Goal: Task Accomplishment & Management: Complete application form

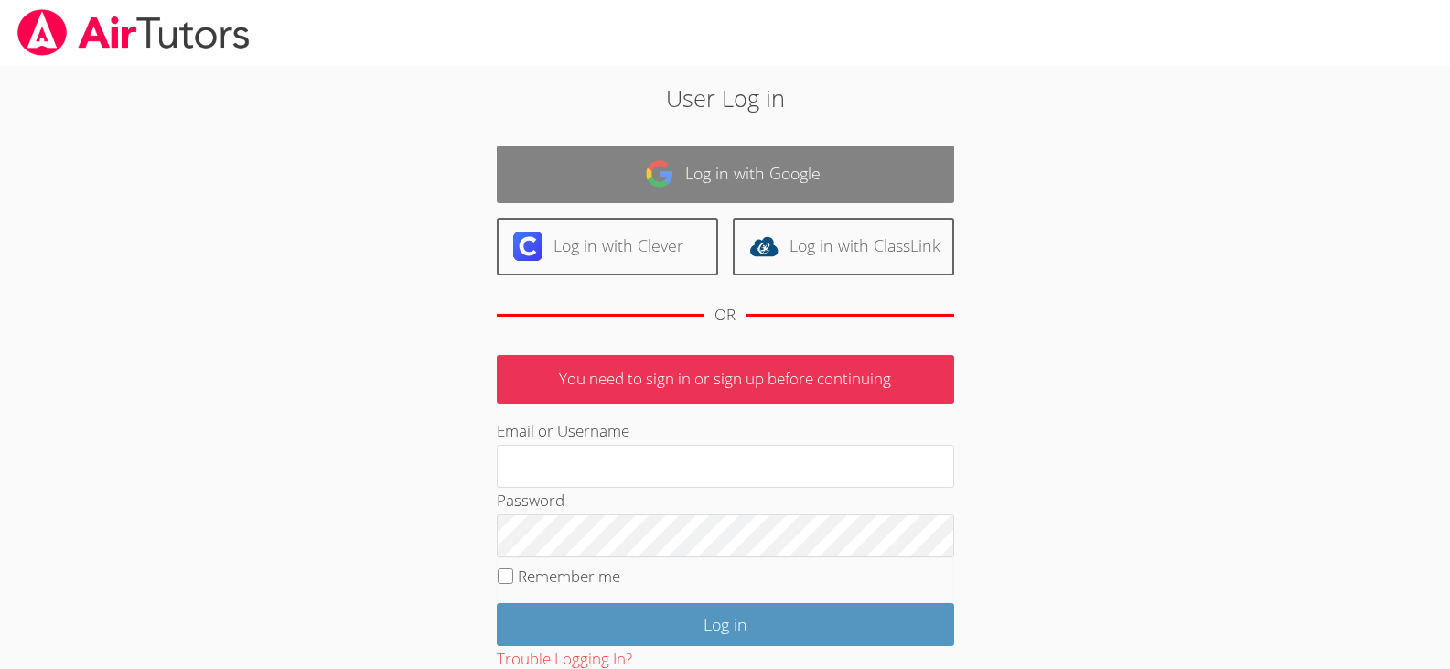
click at [707, 150] on link "Log in with Google" at bounding box center [726, 174] width 458 height 58
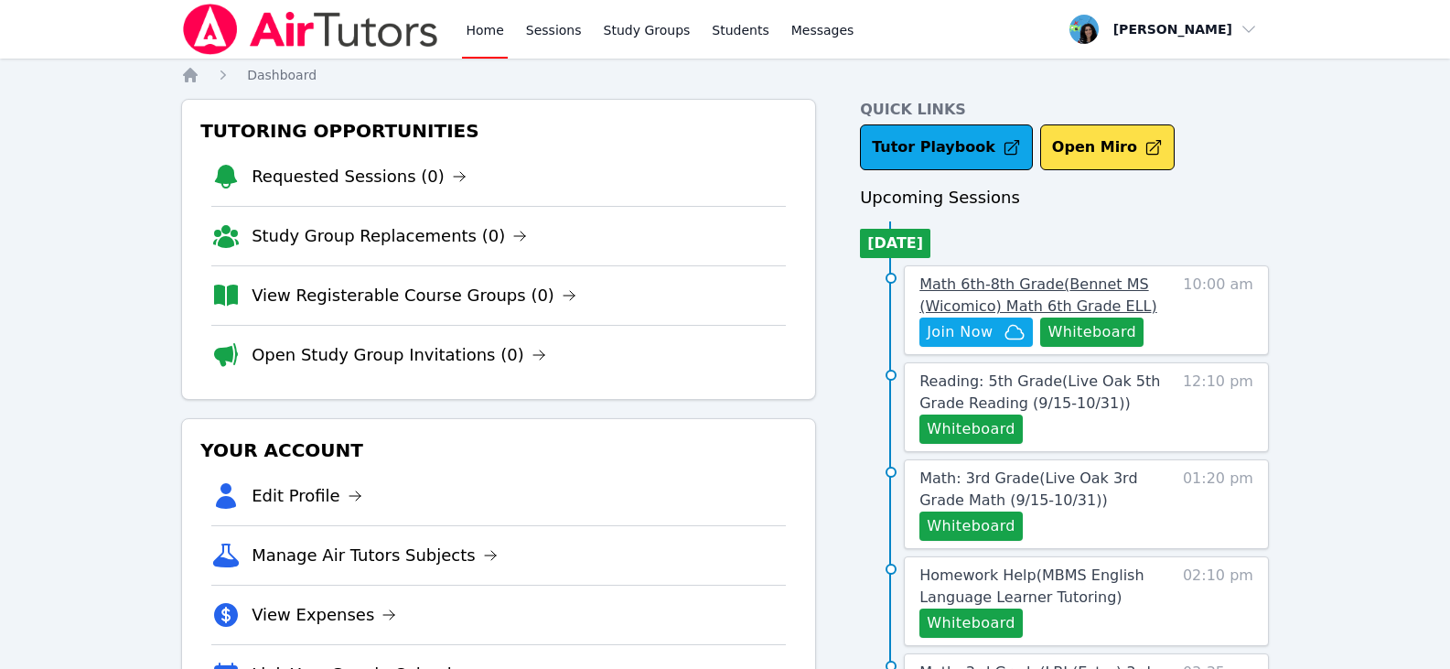
click at [1019, 291] on span "Math 6th-8th Grade ( Bennet MS (Wicomico) Math 6th Grade ELL )" at bounding box center [1039, 294] width 238 height 39
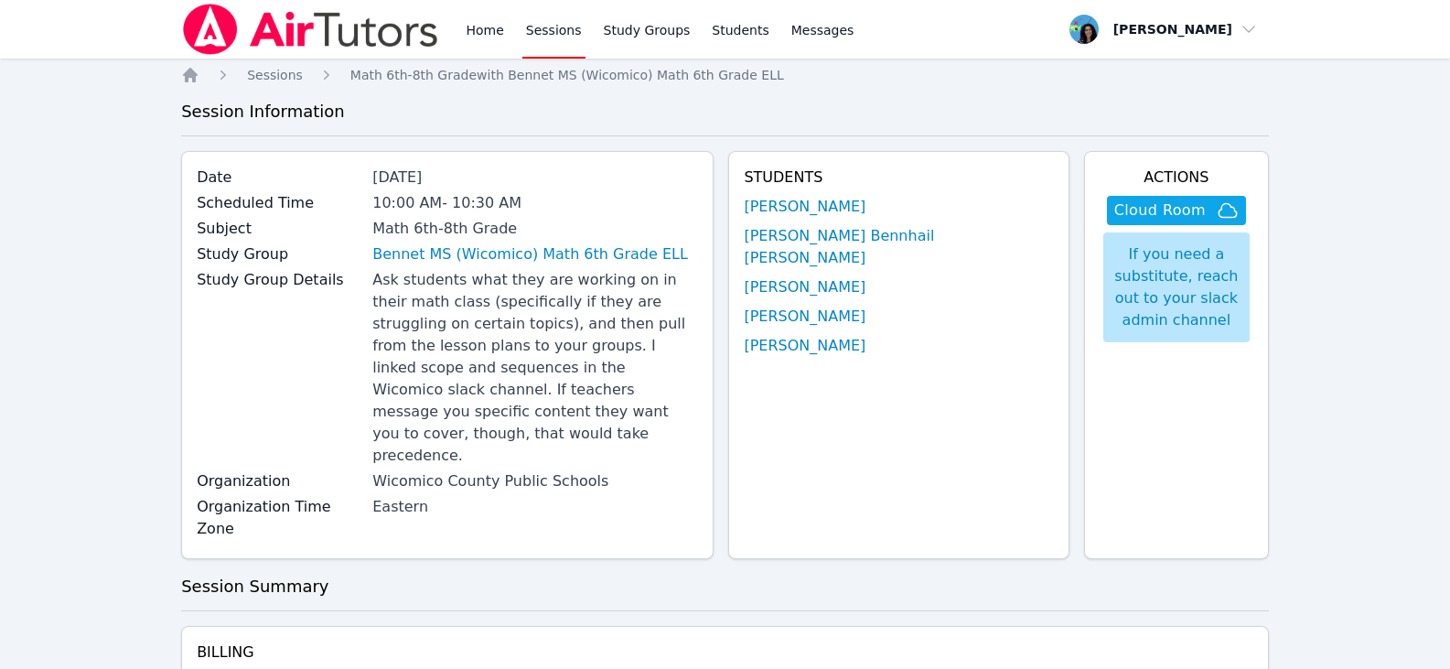
click at [875, 188] on h4 "Students" at bounding box center [898, 178] width 309 height 22
click at [866, 206] on link "[PERSON_NAME]" at bounding box center [805, 207] width 122 height 22
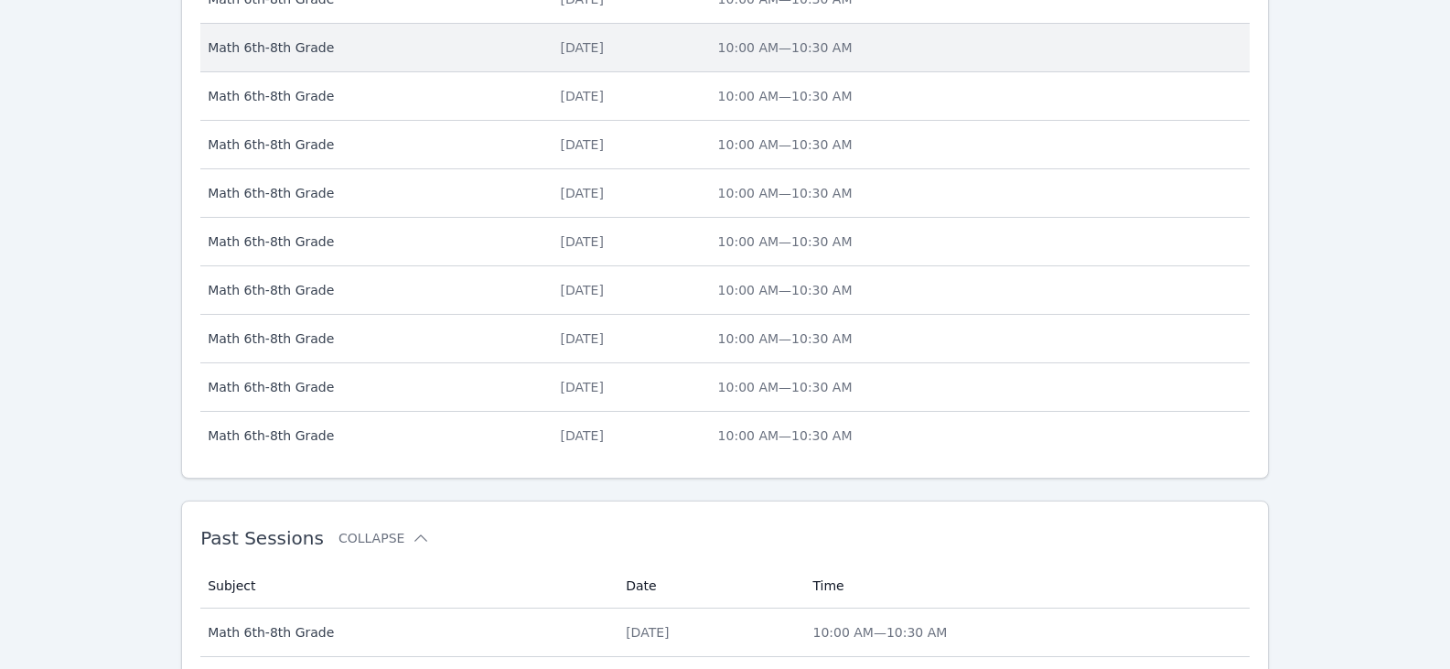
scroll to position [797, 0]
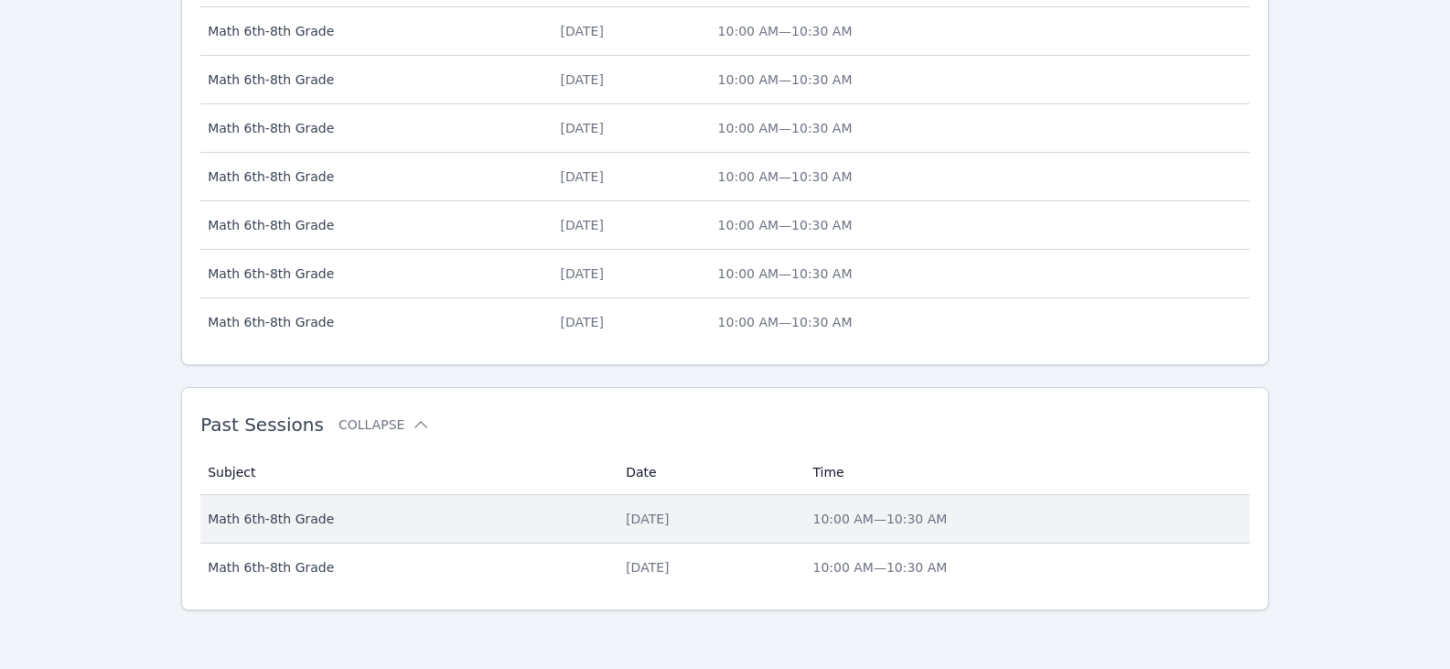
click at [633, 536] on td "Date Wed Sep 17" at bounding box center [708, 519] width 187 height 48
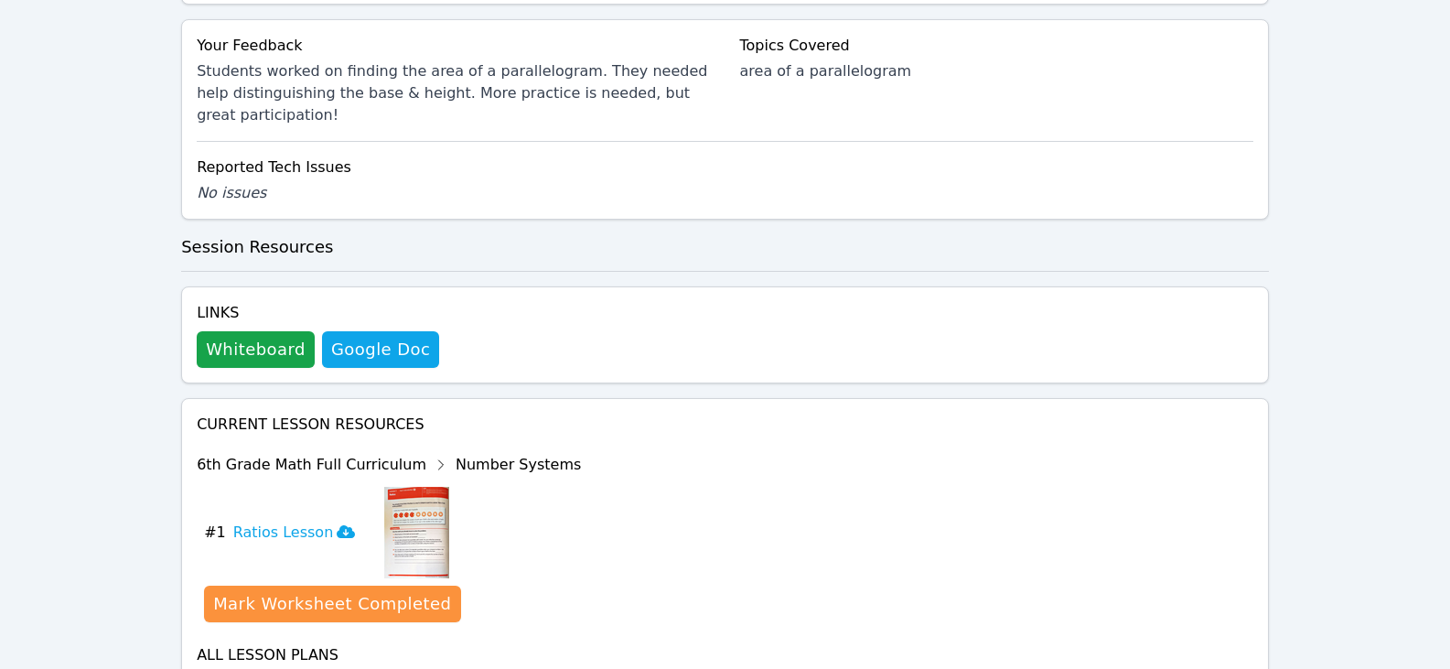
scroll to position [1125, 0]
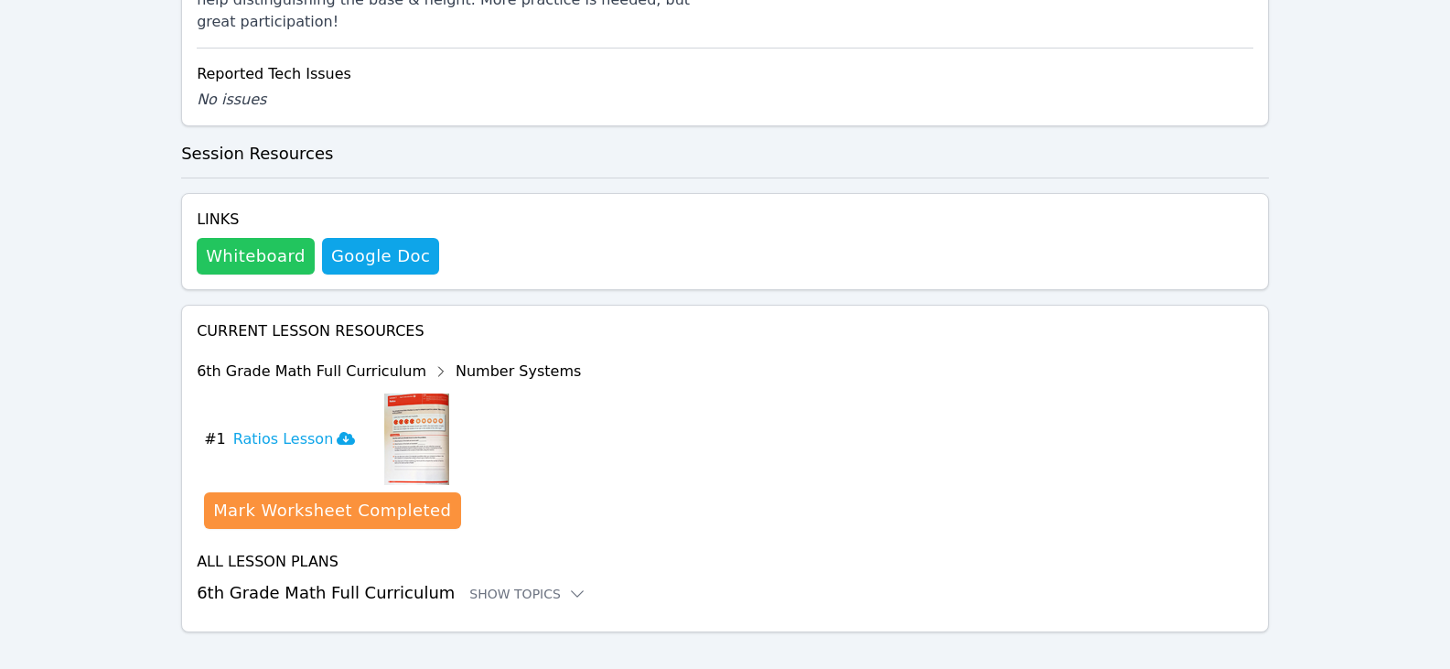
click at [278, 239] on button "Whiteboard" at bounding box center [256, 256] width 118 height 37
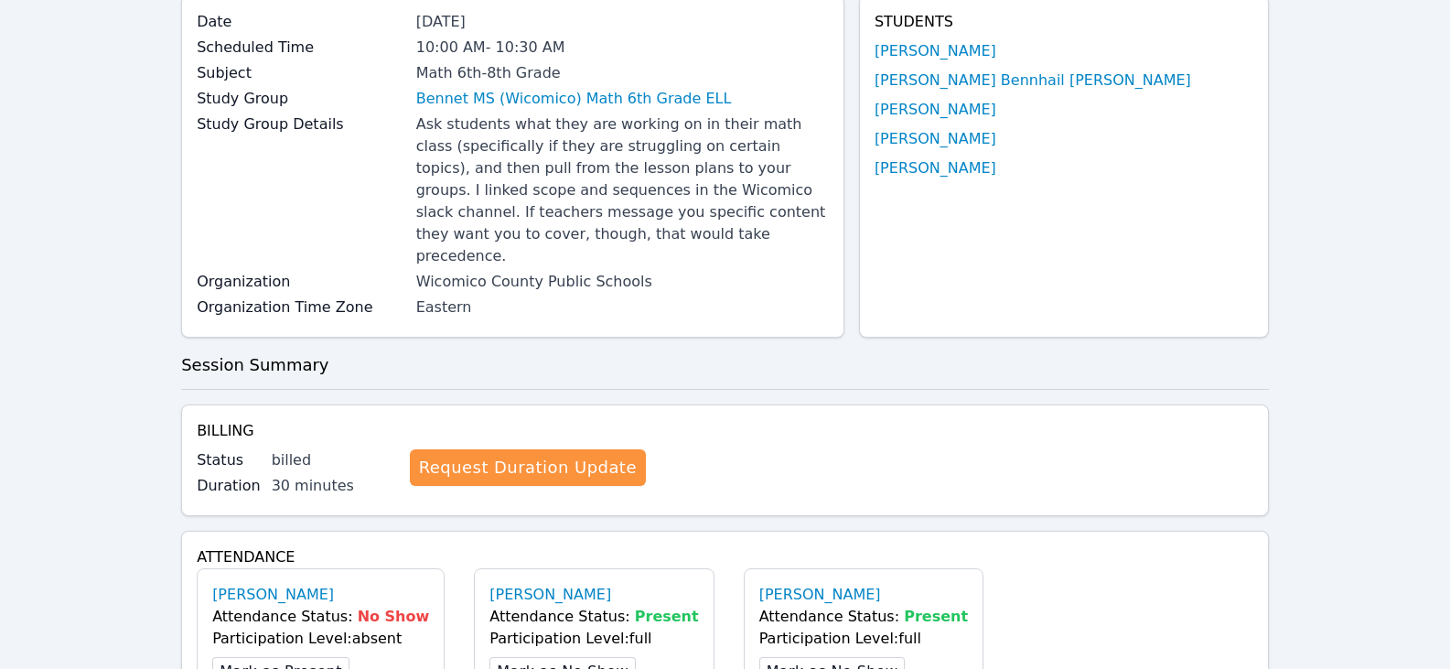
scroll to position [0, 0]
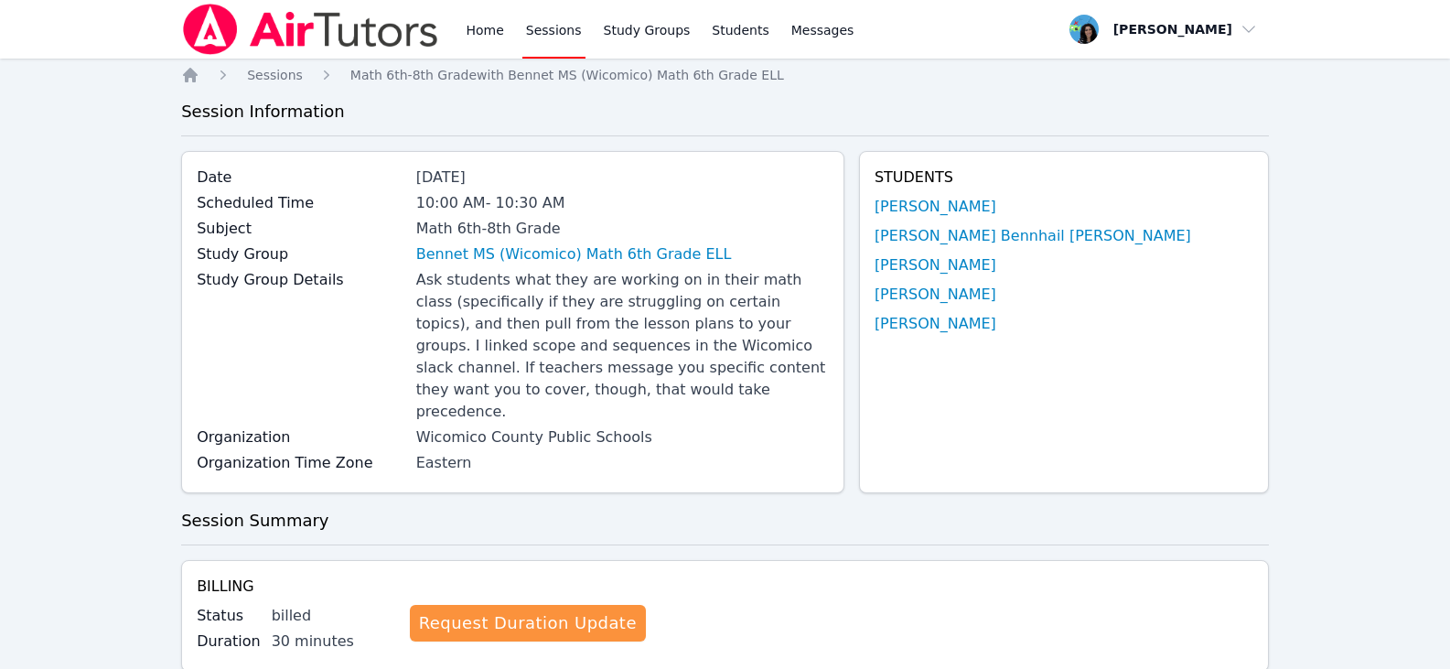
drag, startPoint x: 561, startPoint y: 29, endPoint x: 568, endPoint y: 36, distance: 9.7
click at [561, 29] on link "Sessions" at bounding box center [553, 29] width 63 height 59
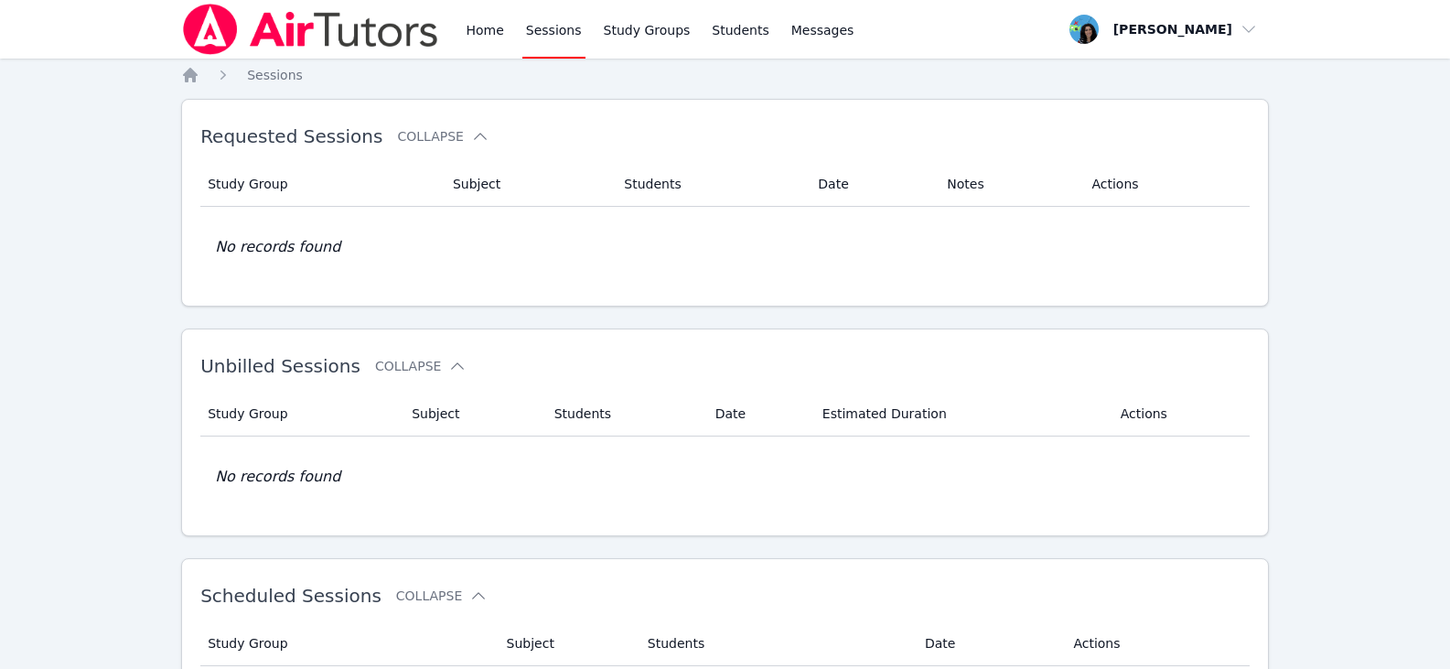
scroll to position [366, 0]
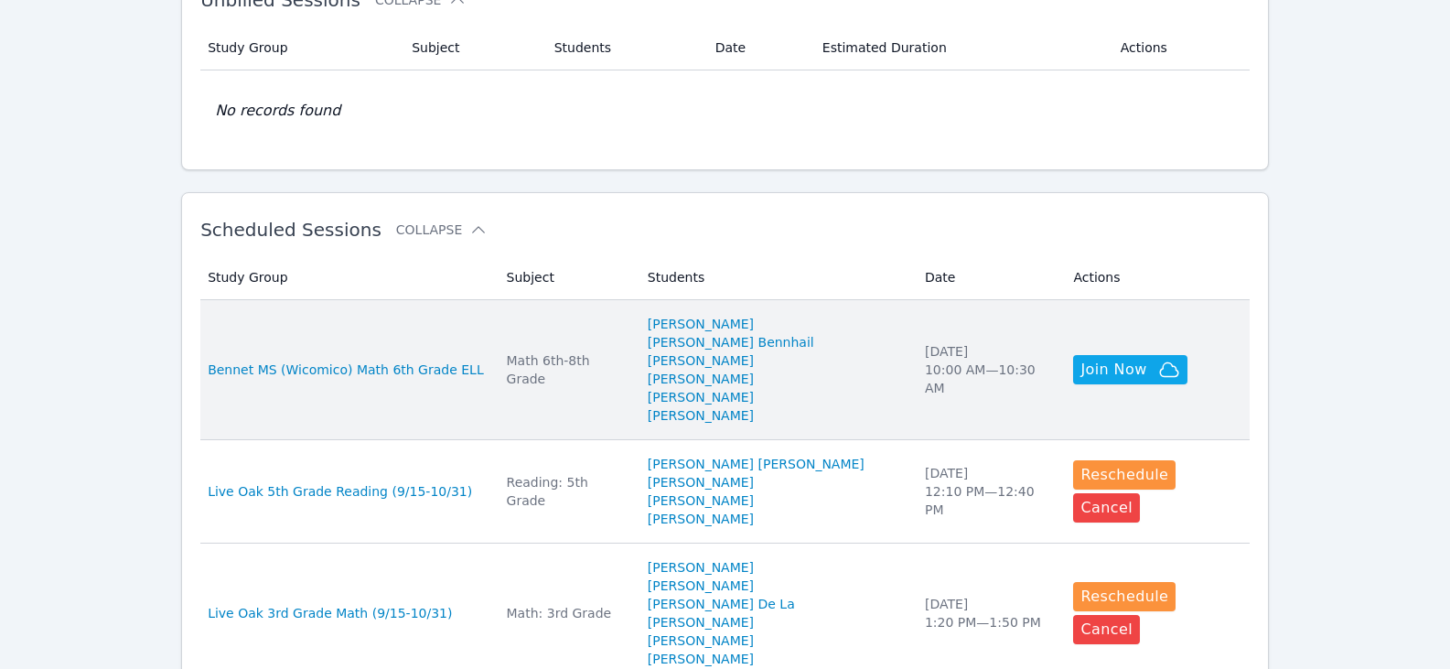
click at [572, 369] on div "Math 6th-8th Grade" at bounding box center [566, 369] width 119 height 37
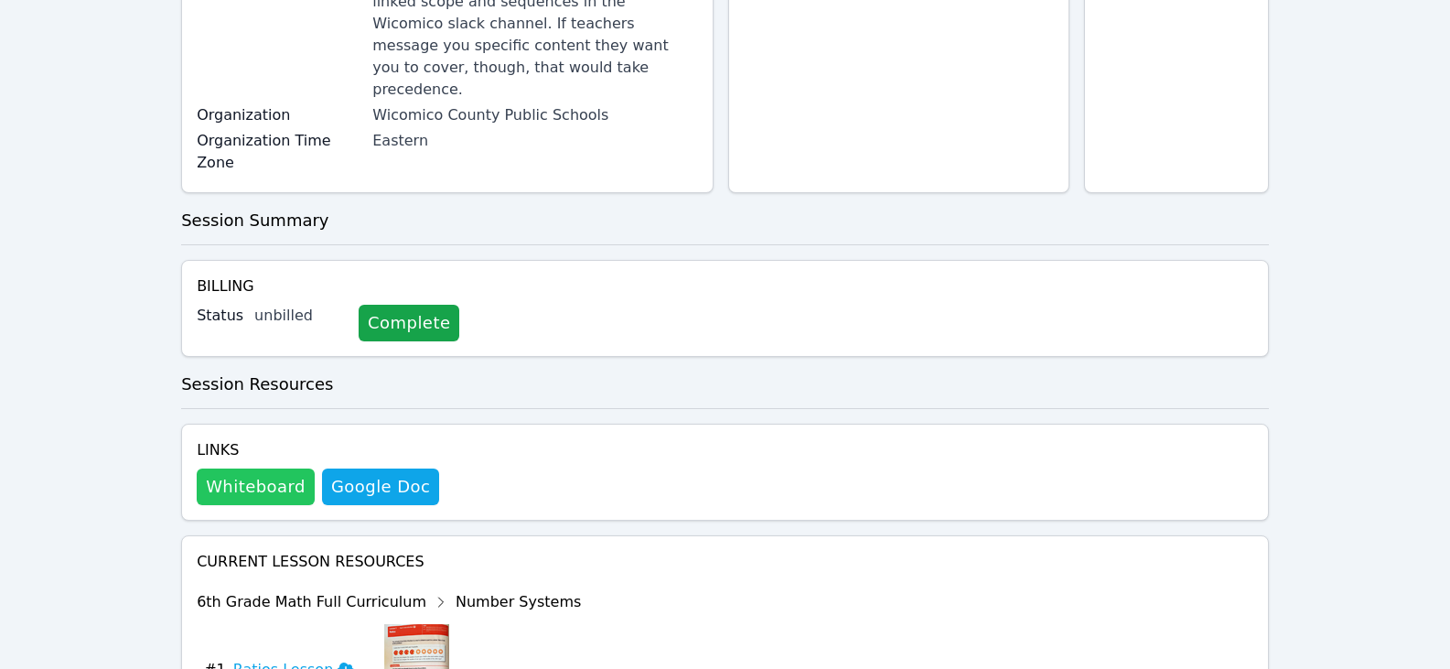
click at [251, 469] on button "Whiteboard" at bounding box center [256, 487] width 118 height 37
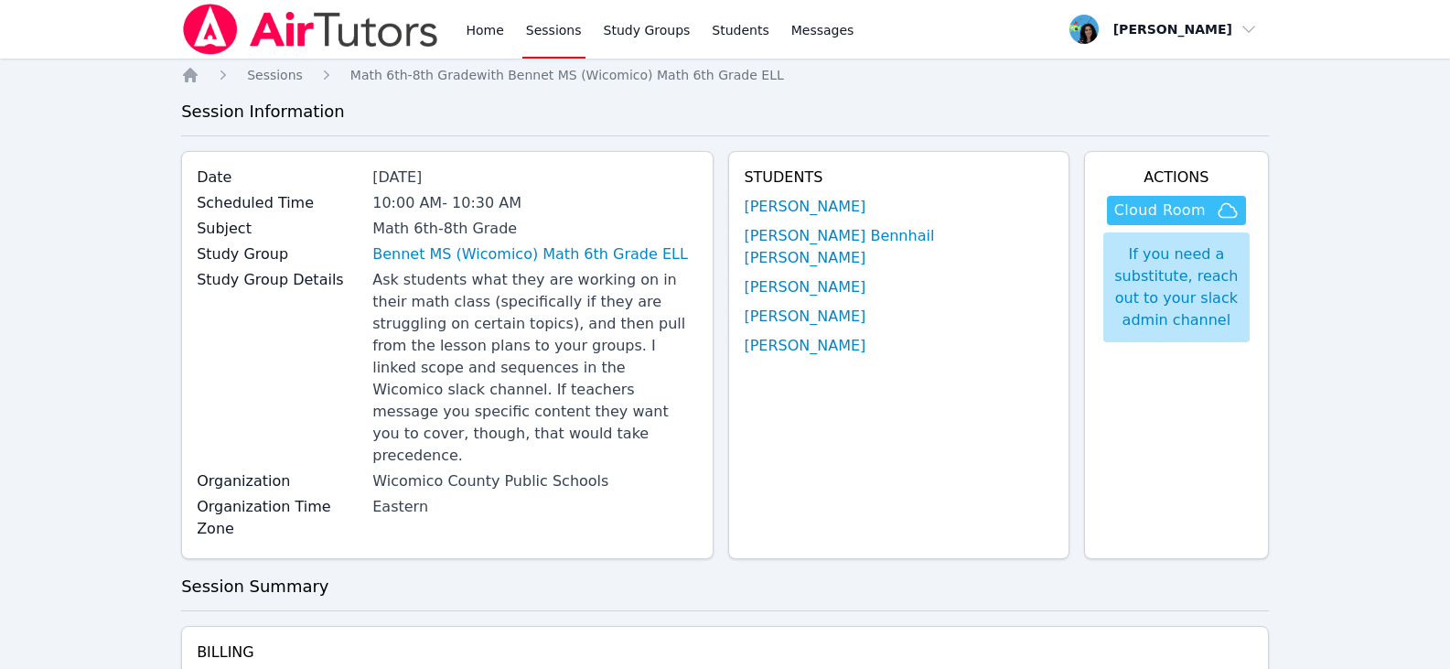
click at [1201, 208] on span "Cloud Room" at bounding box center [1161, 210] width 92 height 22
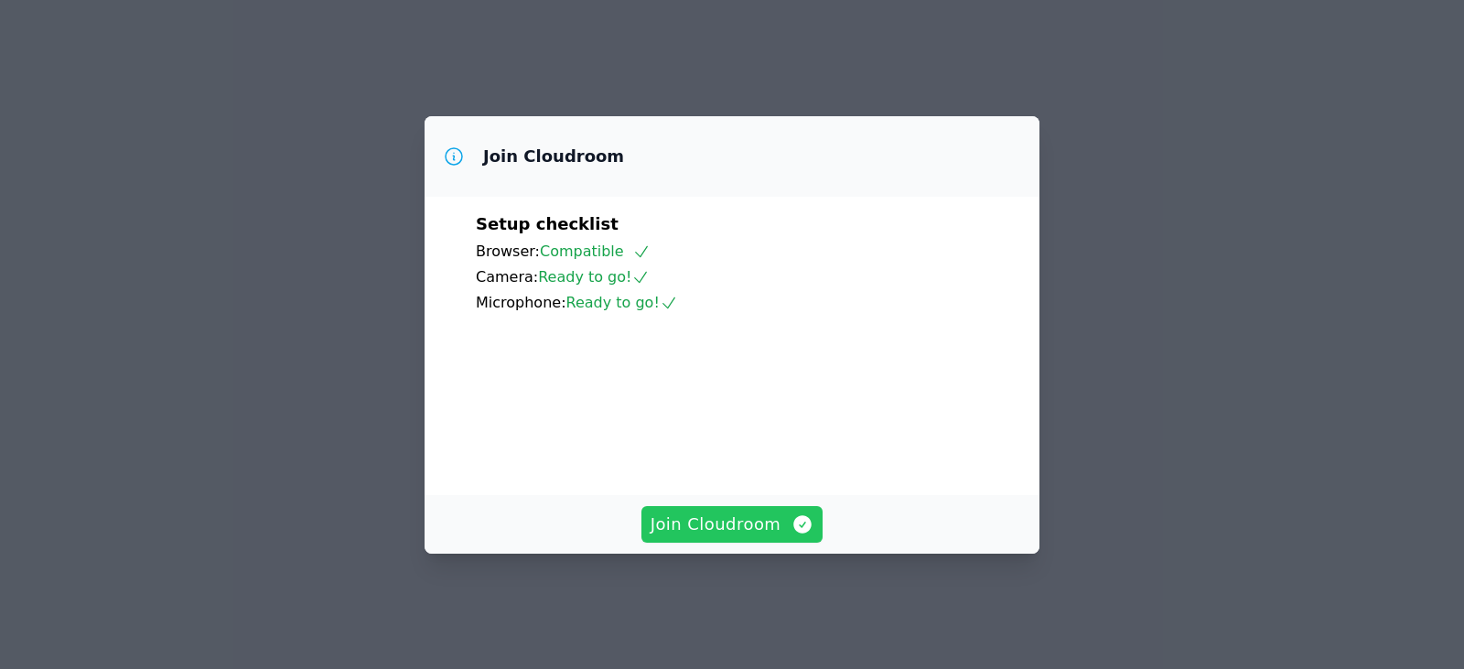
click at [796, 533] on icon "button" at bounding box center [803, 524] width 18 height 18
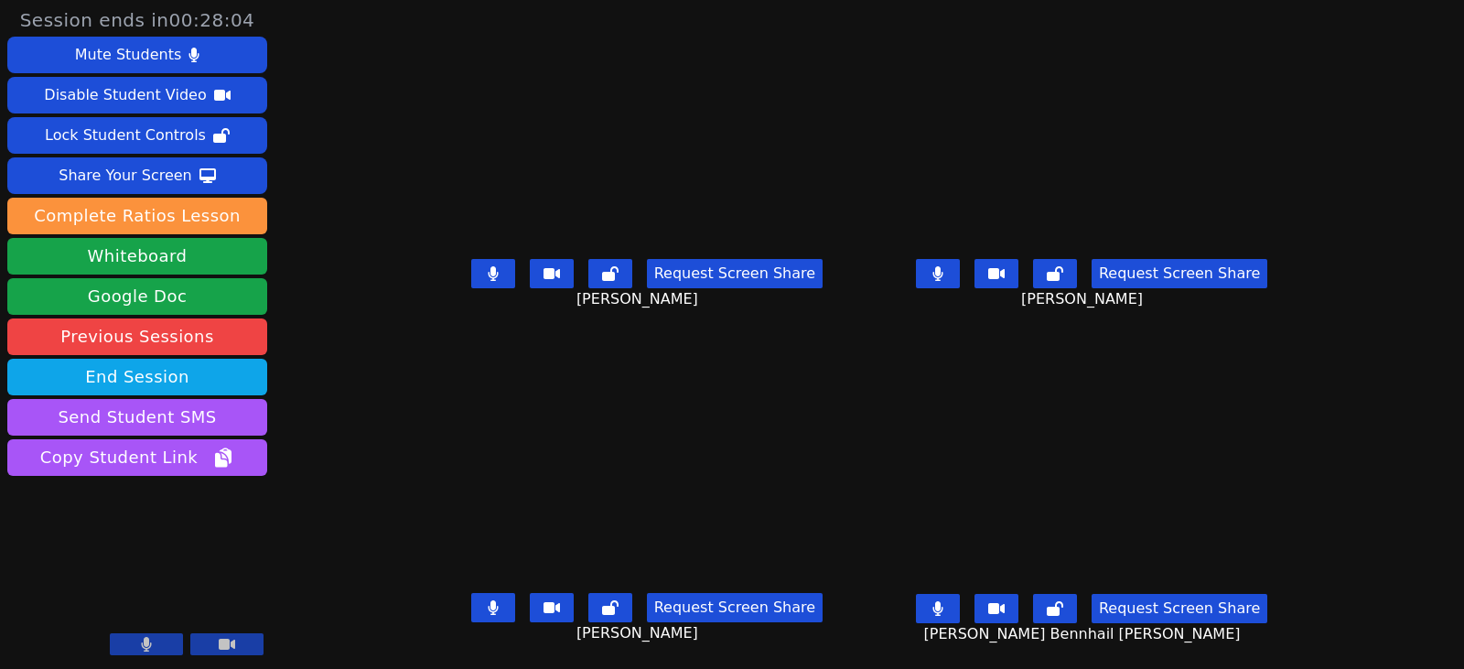
click at [960, 285] on button at bounding box center [938, 273] width 44 height 29
click at [488, 276] on icon at bounding box center [493, 273] width 10 height 15
click at [488, 603] on icon at bounding box center [493, 607] width 10 height 15
click at [960, 601] on button at bounding box center [938, 608] width 44 height 29
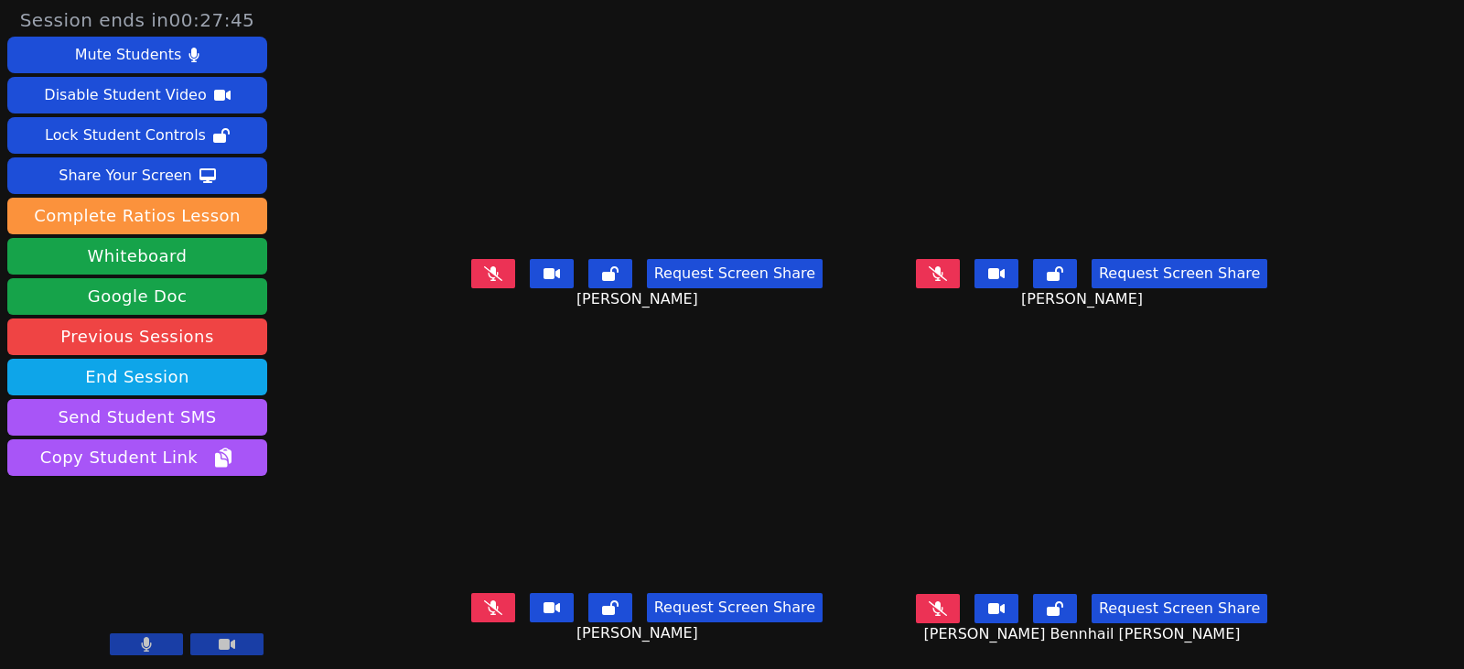
click at [947, 614] on icon at bounding box center [938, 608] width 18 height 15
click at [947, 266] on icon at bounding box center [938, 273] width 18 height 15
click at [942, 603] on icon at bounding box center [937, 608] width 10 height 15
click at [488, 279] on icon at bounding box center [493, 273] width 11 height 15
click at [942, 272] on icon at bounding box center [937, 273] width 10 height 15
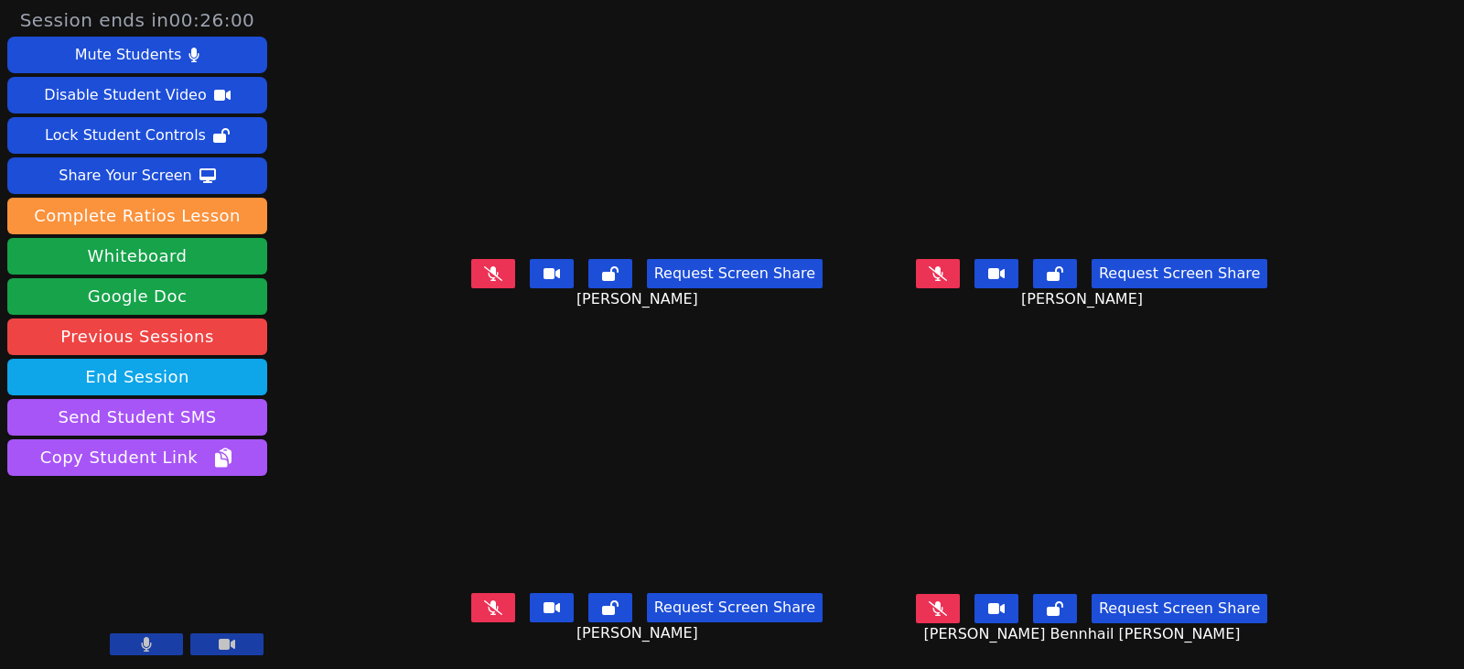
click at [483, 273] on button at bounding box center [493, 273] width 44 height 29
click at [493, 613] on button at bounding box center [493, 607] width 44 height 29
click at [947, 280] on icon at bounding box center [938, 273] width 18 height 15
click at [947, 615] on icon at bounding box center [938, 608] width 18 height 15
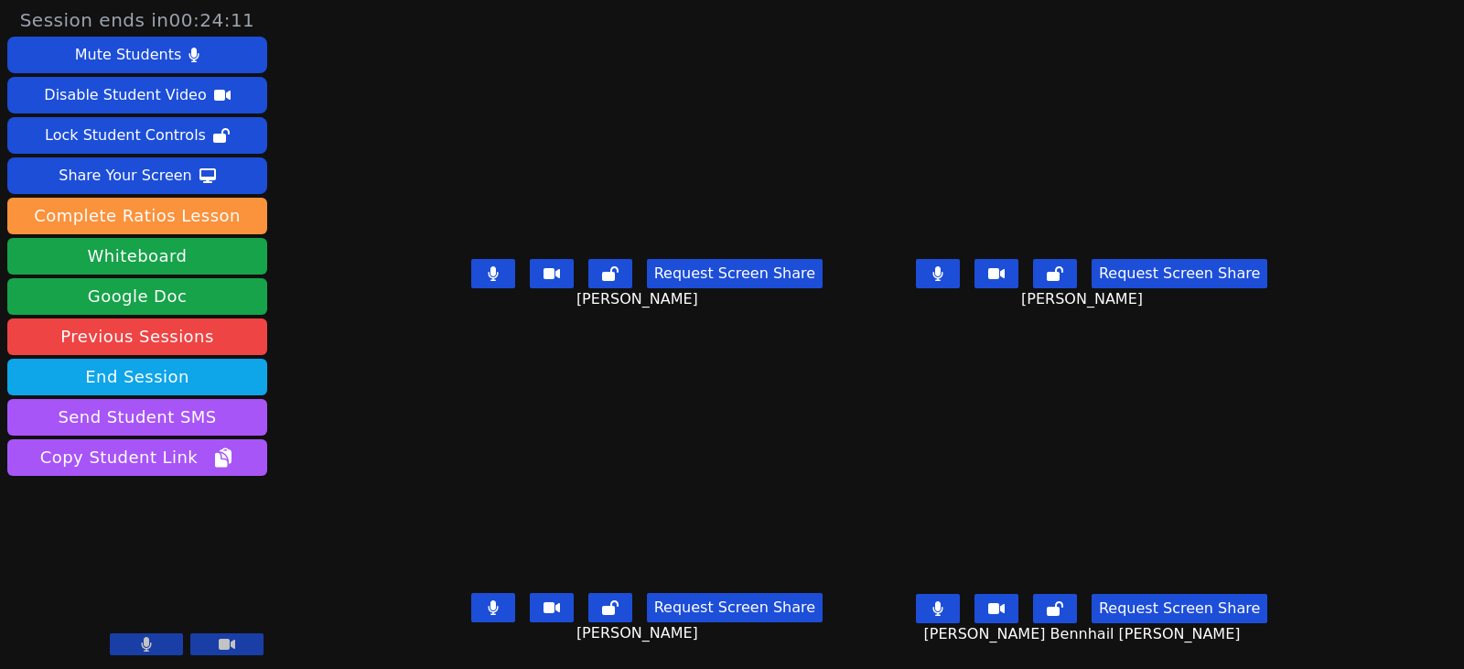
click at [488, 606] on icon at bounding box center [493, 607] width 11 height 15
click at [960, 276] on button at bounding box center [938, 273] width 44 height 29
click at [960, 275] on button at bounding box center [938, 273] width 44 height 29
click at [960, 270] on button at bounding box center [938, 273] width 44 height 29
click at [479, 274] on button at bounding box center [493, 273] width 44 height 29
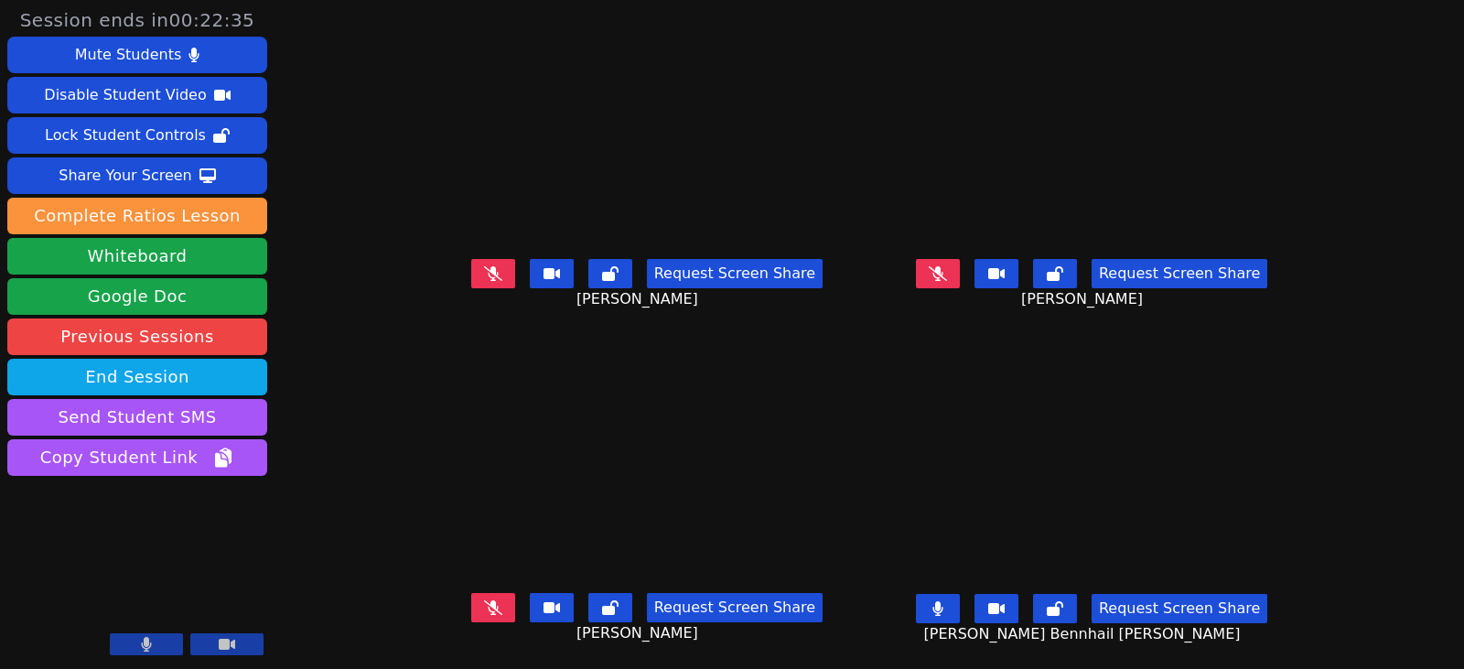
click at [960, 610] on button at bounding box center [938, 608] width 44 height 29
click at [471, 598] on button at bounding box center [493, 607] width 44 height 29
click at [488, 613] on icon at bounding box center [493, 607] width 11 height 15
click at [483, 619] on button at bounding box center [493, 607] width 44 height 29
click at [960, 612] on button at bounding box center [938, 608] width 44 height 29
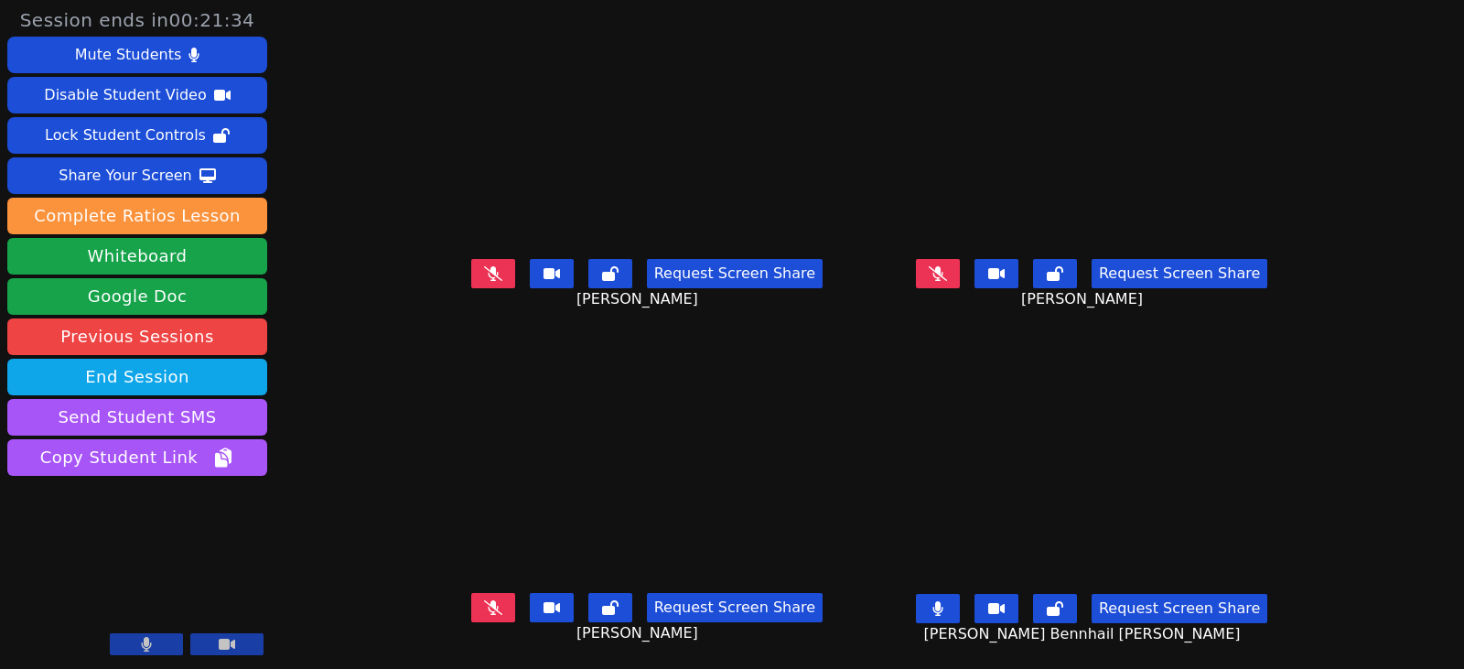
click at [960, 598] on button at bounding box center [938, 608] width 44 height 29
click at [947, 609] on icon at bounding box center [938, 608] width 18 height 15
drag, startPoint x: 980, startPoint y: 608, endPoint x: 743, endPoint y: 527, distance: 250.3
click at [960, 609] on button at bounding box center [938, 608] width 44 height 29
click at [947, 604] on icon at bounding box center [938, 608] width 18 height 15
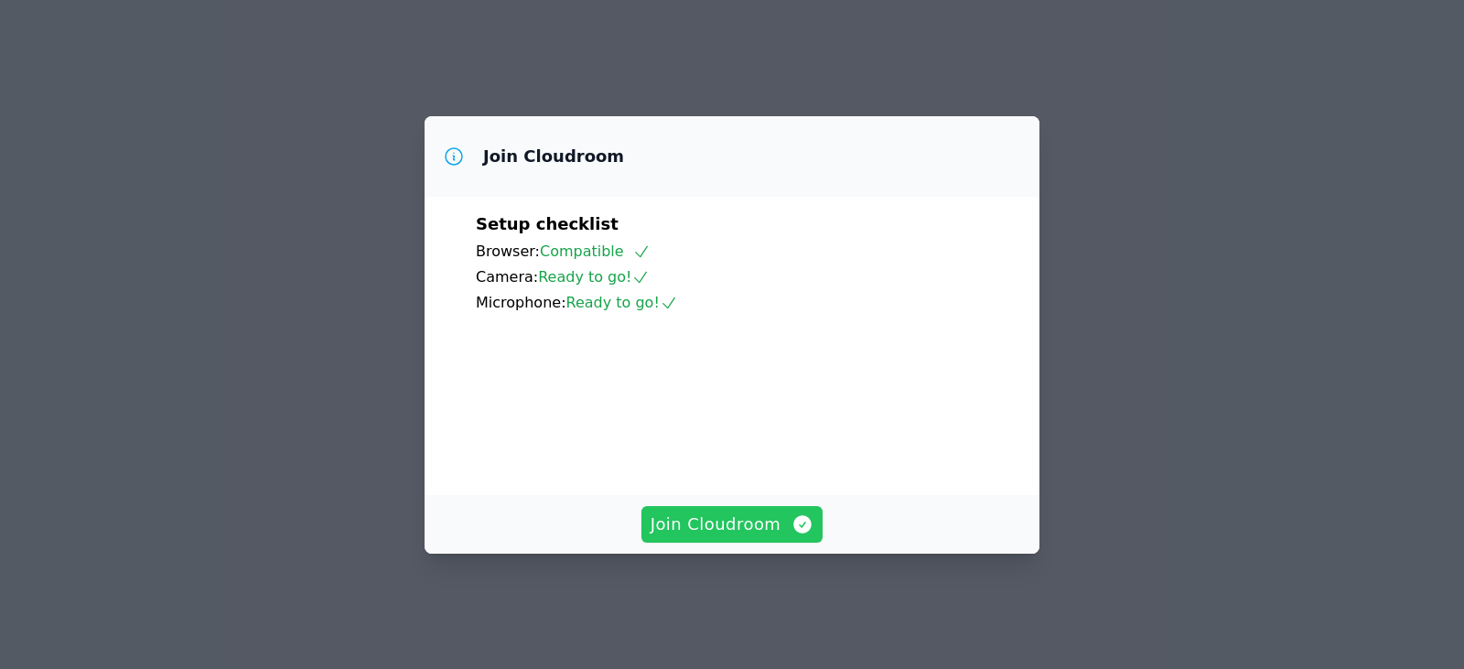
click at [759, 537] on span "Join Cloudroom" at bounding box center [733, 525] width 164 height 26
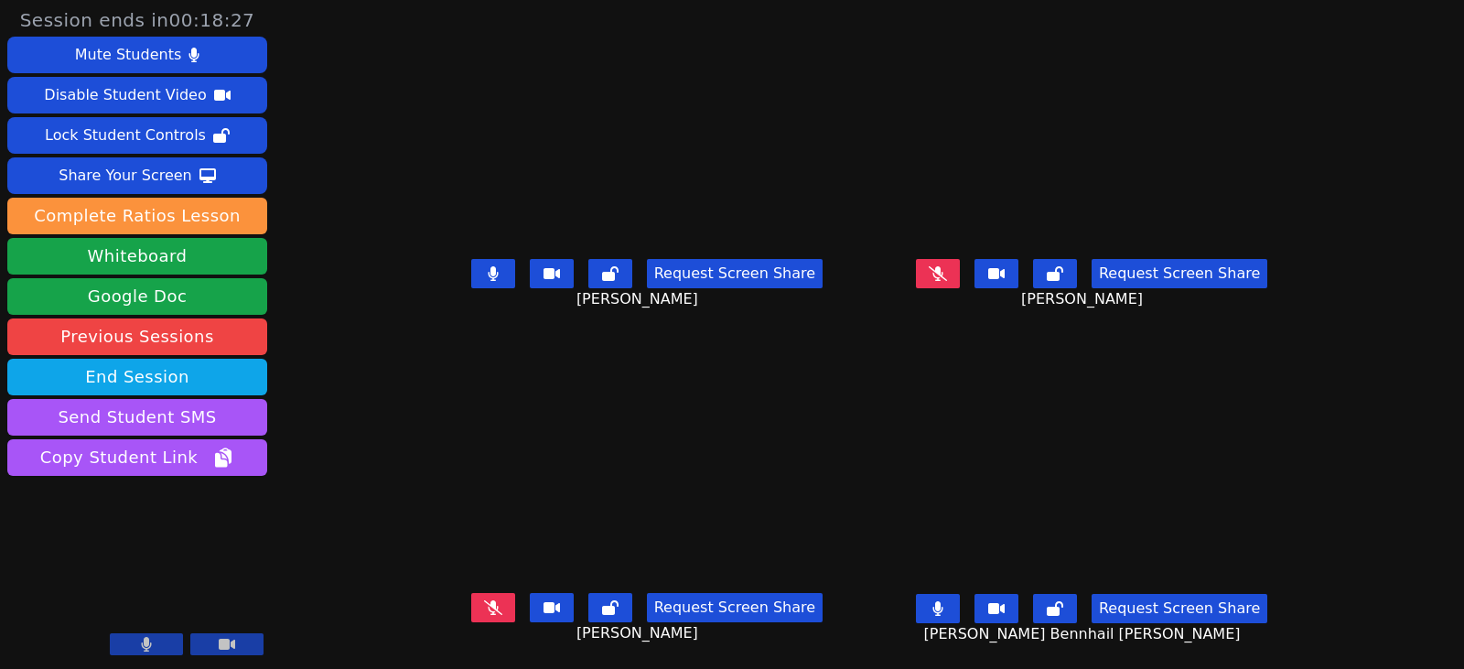
click at [960, 280] on button at bounding box center [938, 273] width 44 height 29
click at [484, 269] on icon at bounding box center [493, 273] width 18 height 15
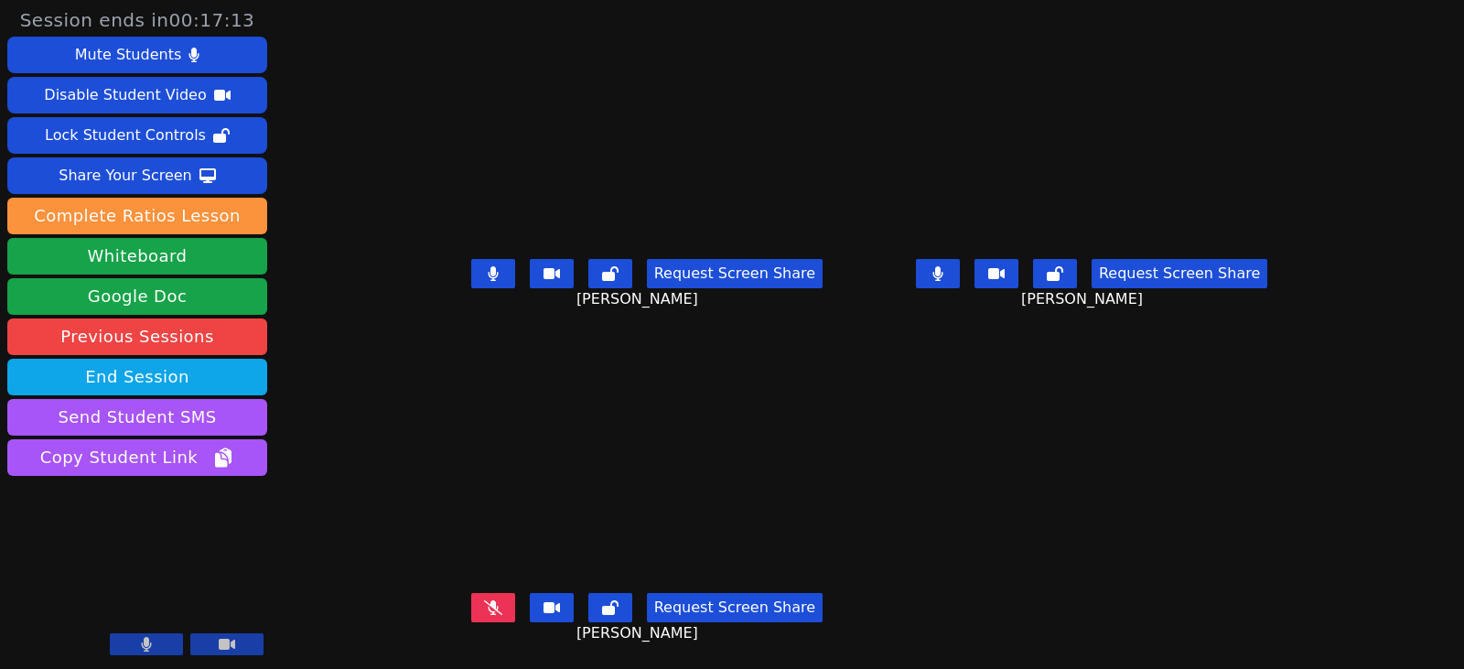
click at [943, 275] on icon at bounding box center [937, 273] width 11 height 15
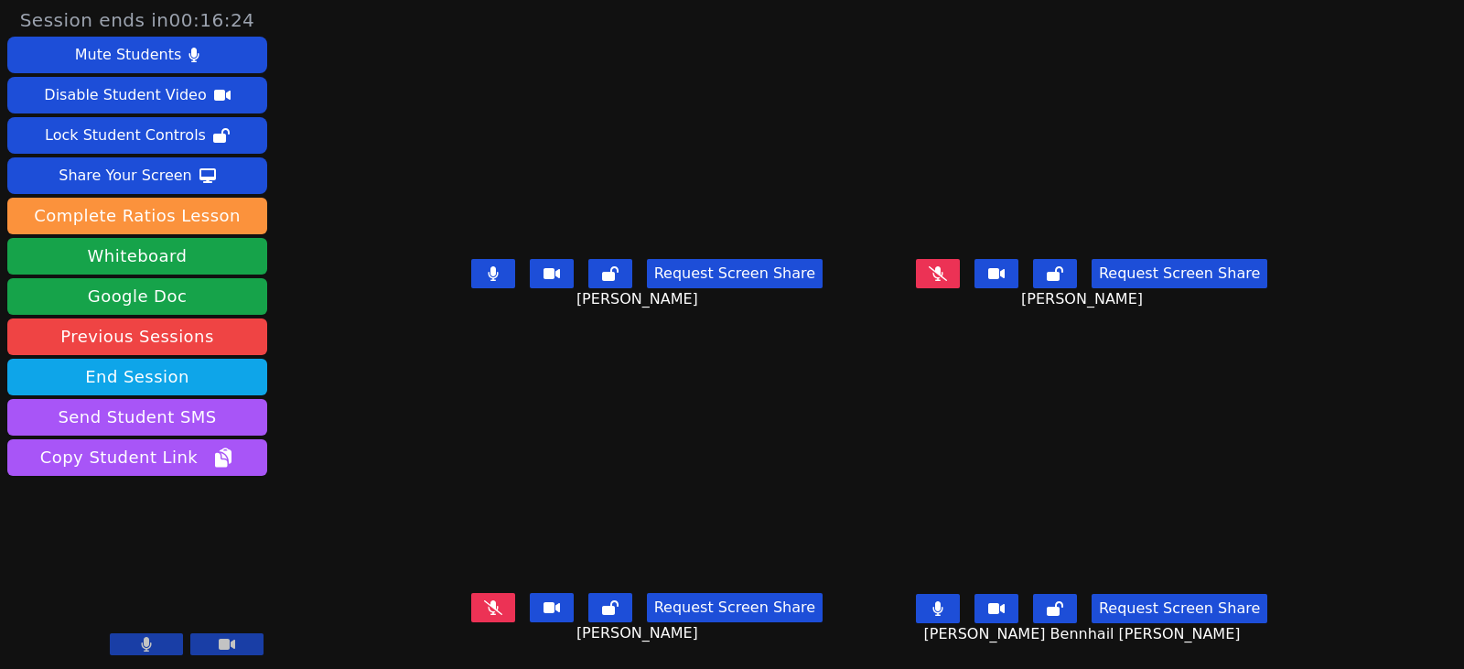
click at [955, 270] on button at bounding box center [938, 273] width 44 height 29
click at [943, 279] on icon at bounding box center [937, 273] width 11 height 15
click at [484, 602] on icon at bounding box center [493, 607] width 18 height 15
click at [488, 606] on icon at bounding box center [493, 607] width 10 height 15
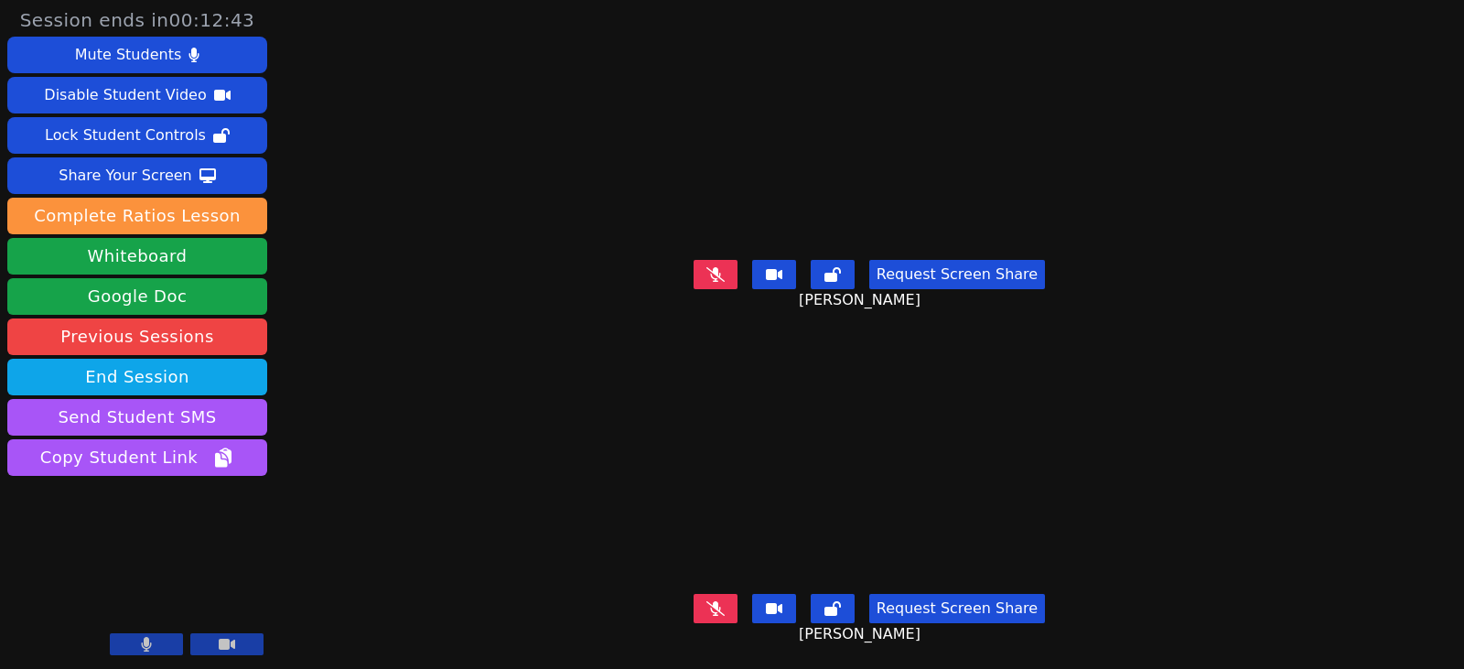
click at [710, 601] on icon at bounding box center [715, 608] width 18 height 15
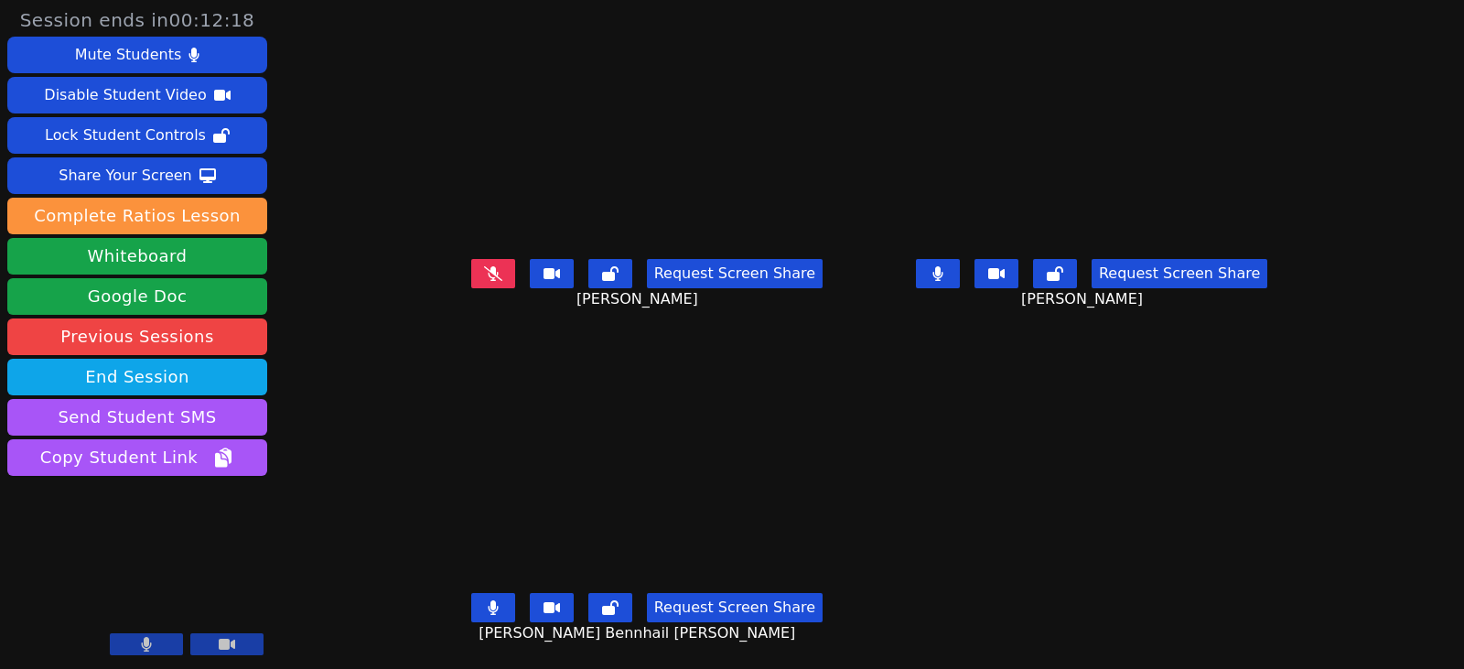
click at [960, 271] on button at bounding box center [938, 273] width 44 height 29
click at [960, 262] on button at bounding box center [938, 273] width 44 height 29
click at [488, 609] on icon at bounding box center [493, 607] width 10 height 15
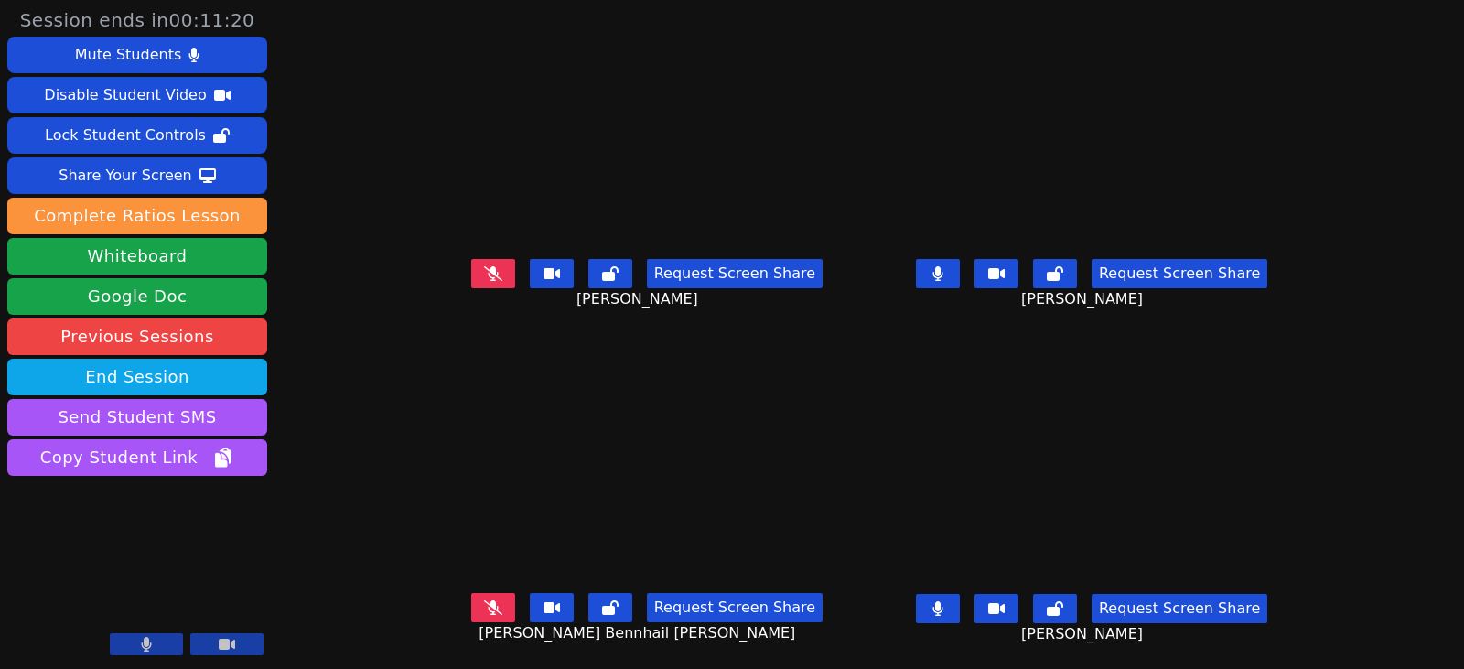
click at [943, 615] on icon at bounding box center [937, 608] width 11 height 15
click at [943, 607] on icon at bounding box center [937, 608] width 11 height 15
click at [1443, 472] on div "Session ends in 00:06:27 Mute Students Disable Student Video Lock Student Contr…" at bounding box center [732, 334] width 1464 height 669
click at [942, 268] on icon at bounding box center [937, 273] width 10 height 15
drag, startPoint x: 968, startPoint y: 621, endPoint x: 464, endPoint y: 592, distance: 505.0
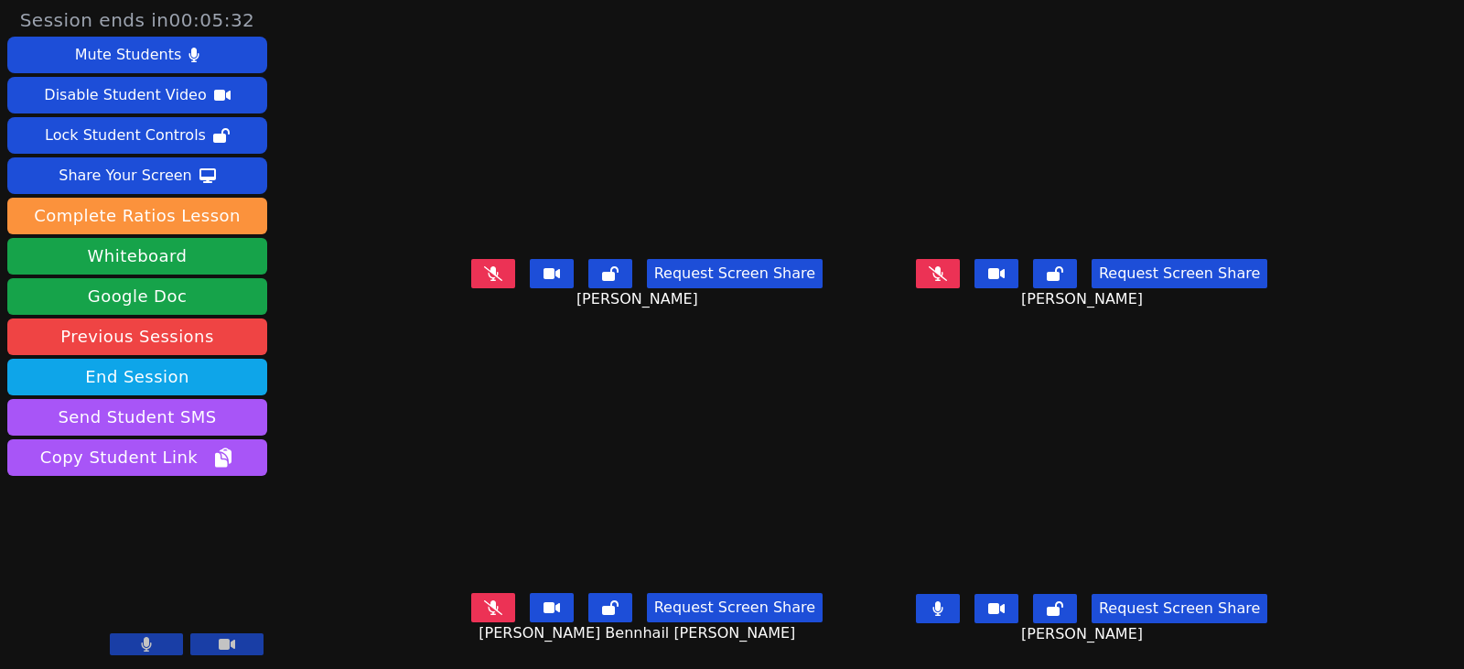
click at [960, 618] on button at bounding box center [938, 608] width 44 height 29
click at [488, 617] on button at bounding box center [493, 607] width 44 height 29
click at [958, 609] on button at bounding box center [938, 608] width 44 height 29
click at [960, 615] on button at bounding box center [938, 608] width 44 height 29
click at [994, 604] on div "Request Screen Share" at bounding box center [1091, 608] width 351 height 29
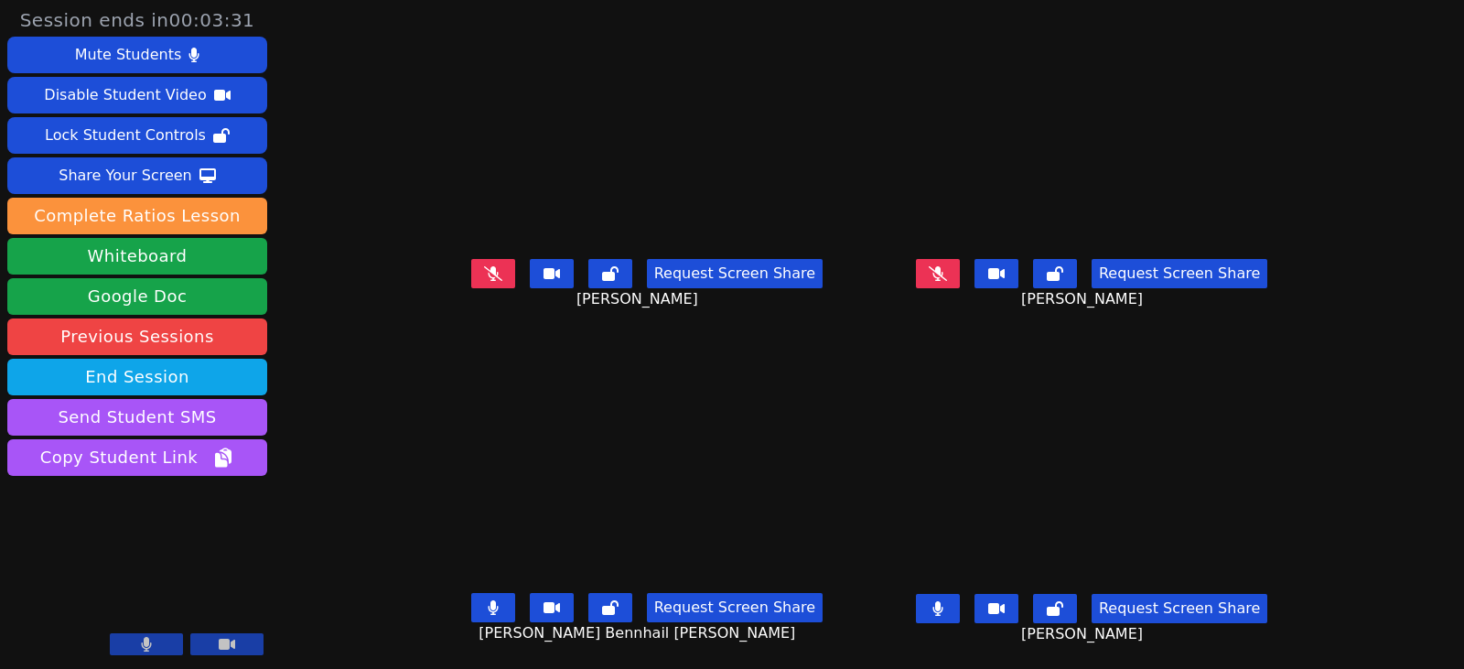
click at [960, 604] on button at bounding box center [938, 608] width 44 height 29
click at [947, 608] on icon at bounding box center [938, 607] width 18 height 15
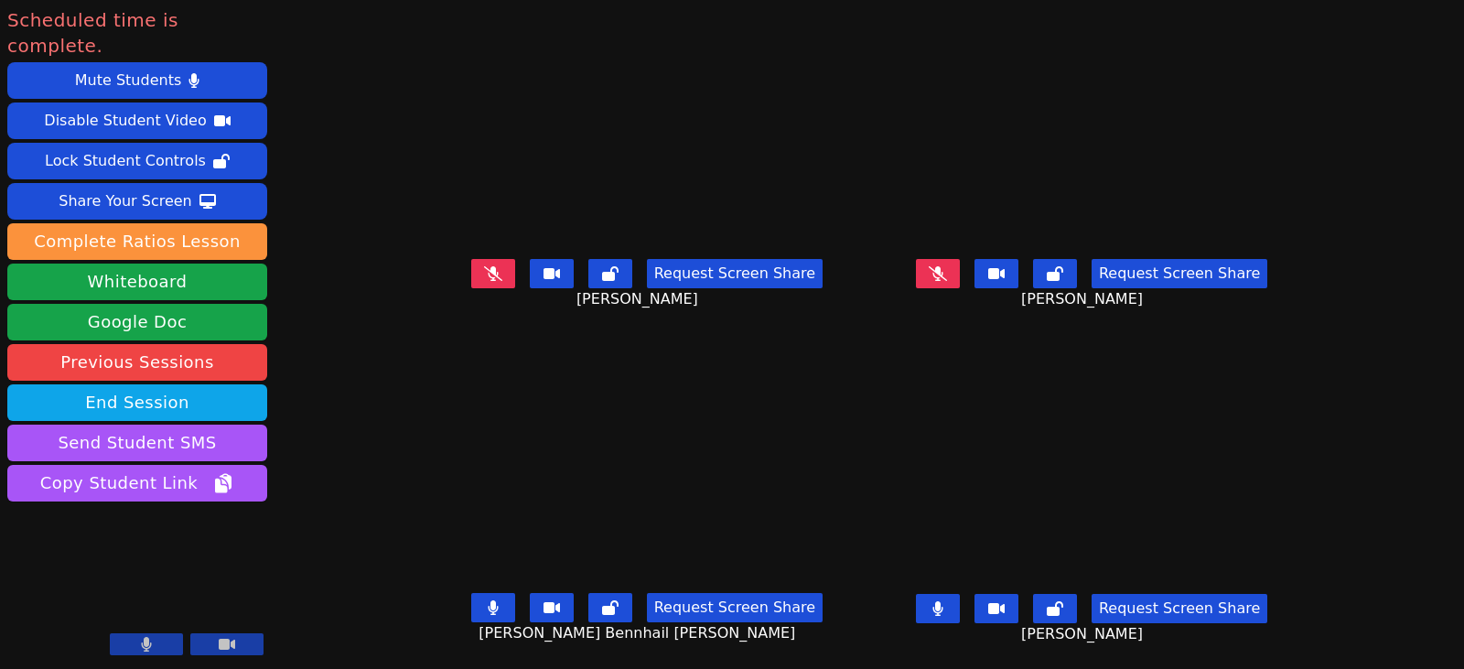
click at [471, 276] on button at bounding box center [493, 273] width 44 height 29
click at [954, 277] on button at bounding box center [938, 273] width 44 height 29
click at [1377, 247] on div "Scheduled time is complete. Mute Students Disable Student Video Lock Student Co…" at bounding box center [732, 334] width 1464 height 669
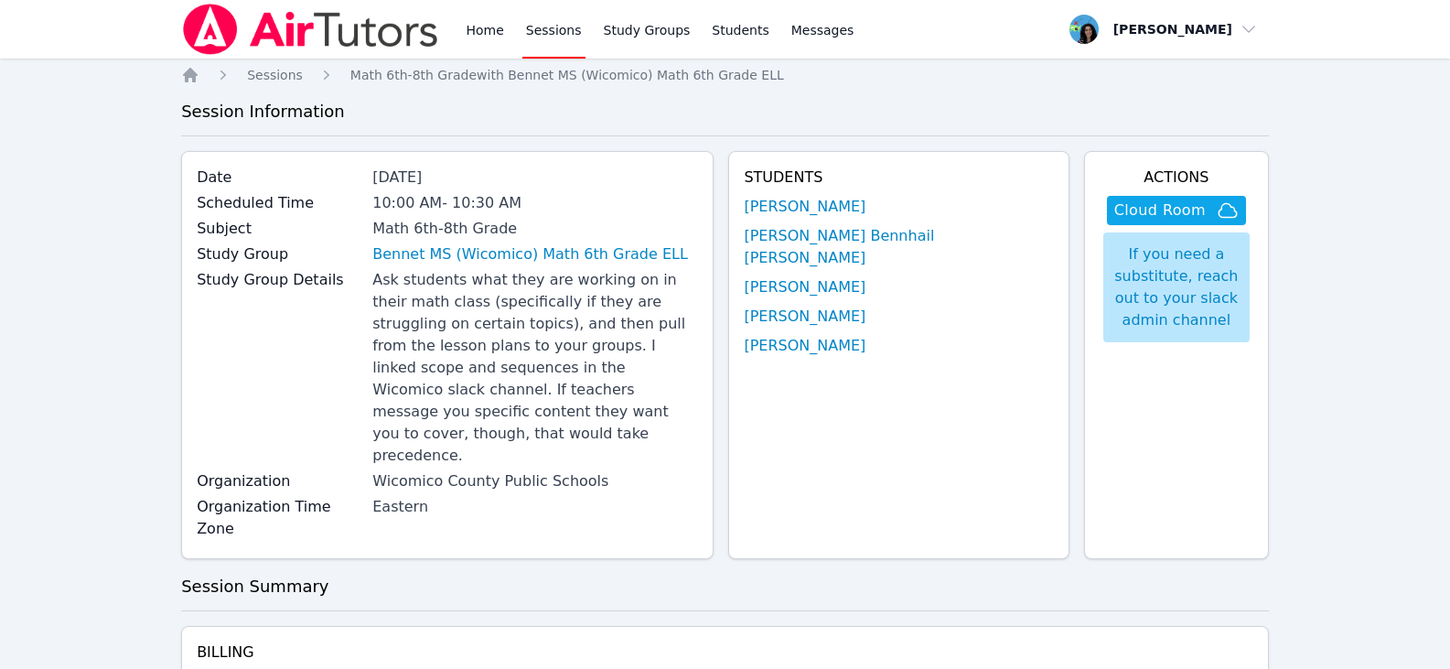
click at [532, 50] on link "Sessions" at bounding box center [553, 29] width 63 height 59
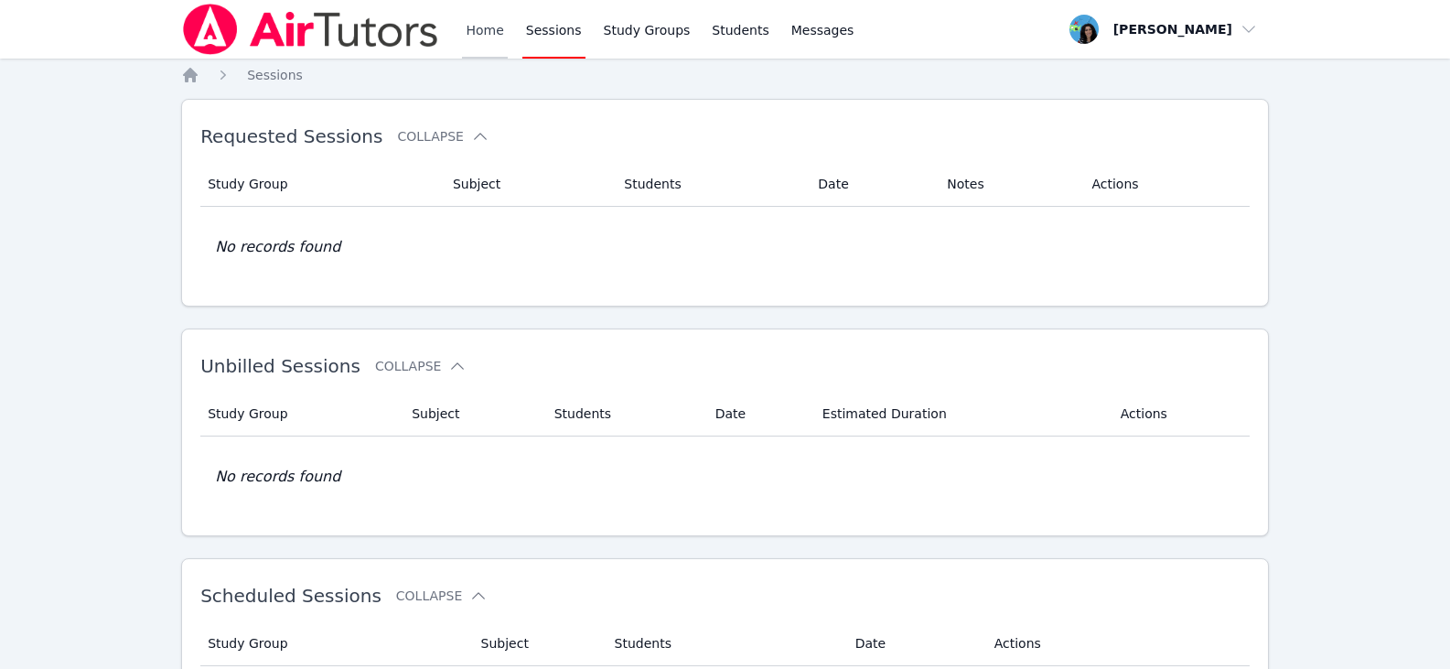
click at [491, 27] on link "Home" at bounding box center [484, 29] width 45 height 59
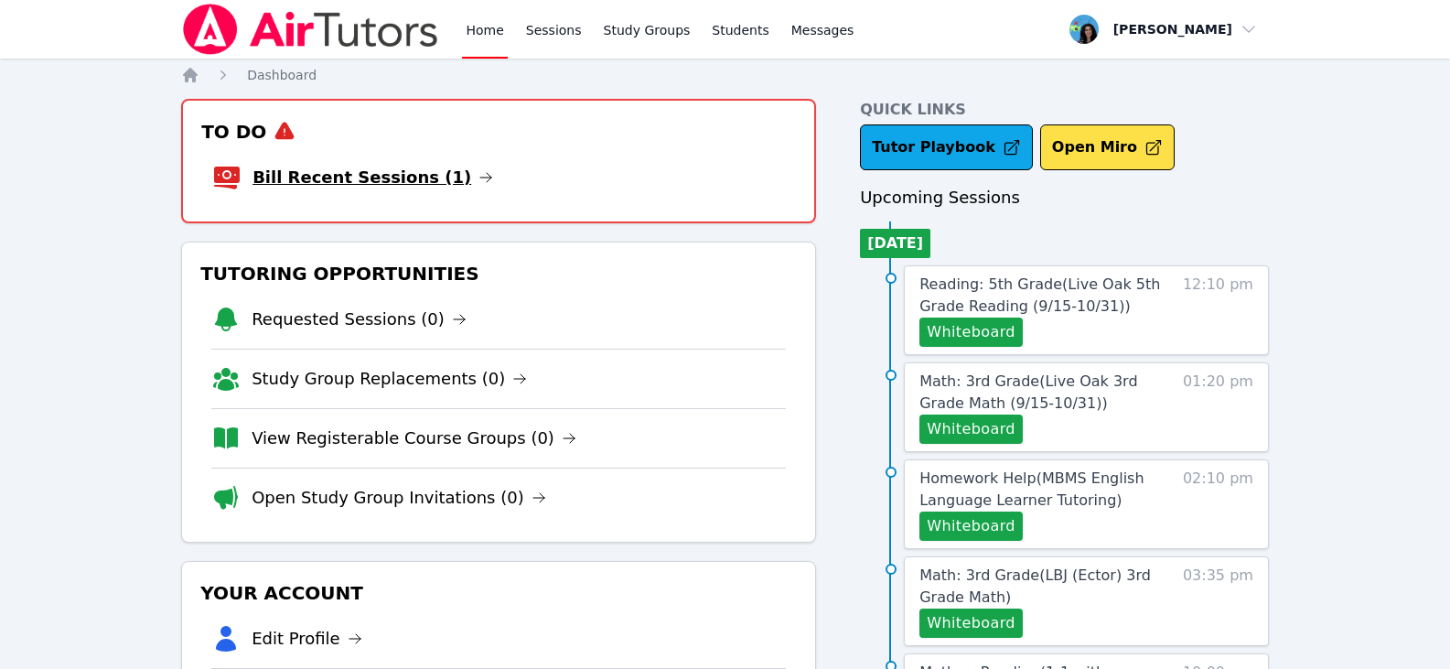
click at [442, 169] on link "Bill Recent Sessions (1)" at bounding box center [373, 178] width 241 height 26
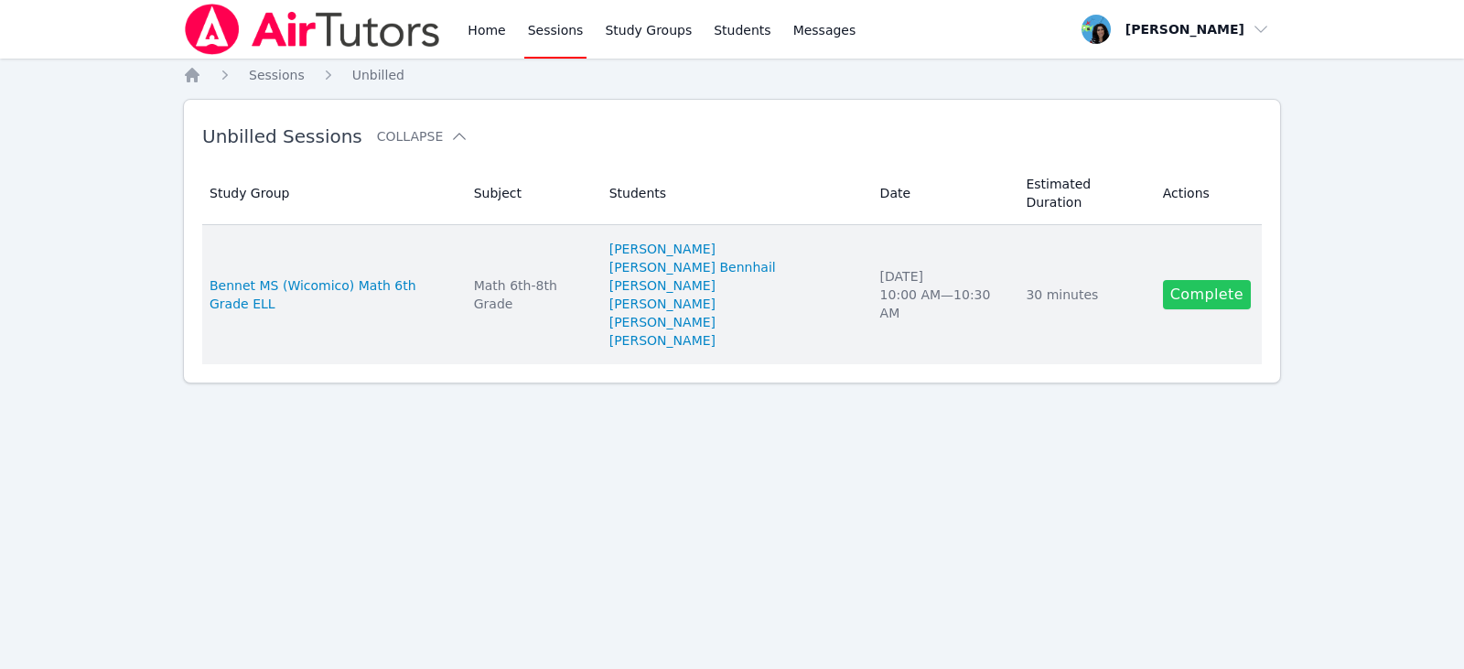
click at [1194, 280] on link "Complete" at bounding box center [1207, 294] width 88 height 29
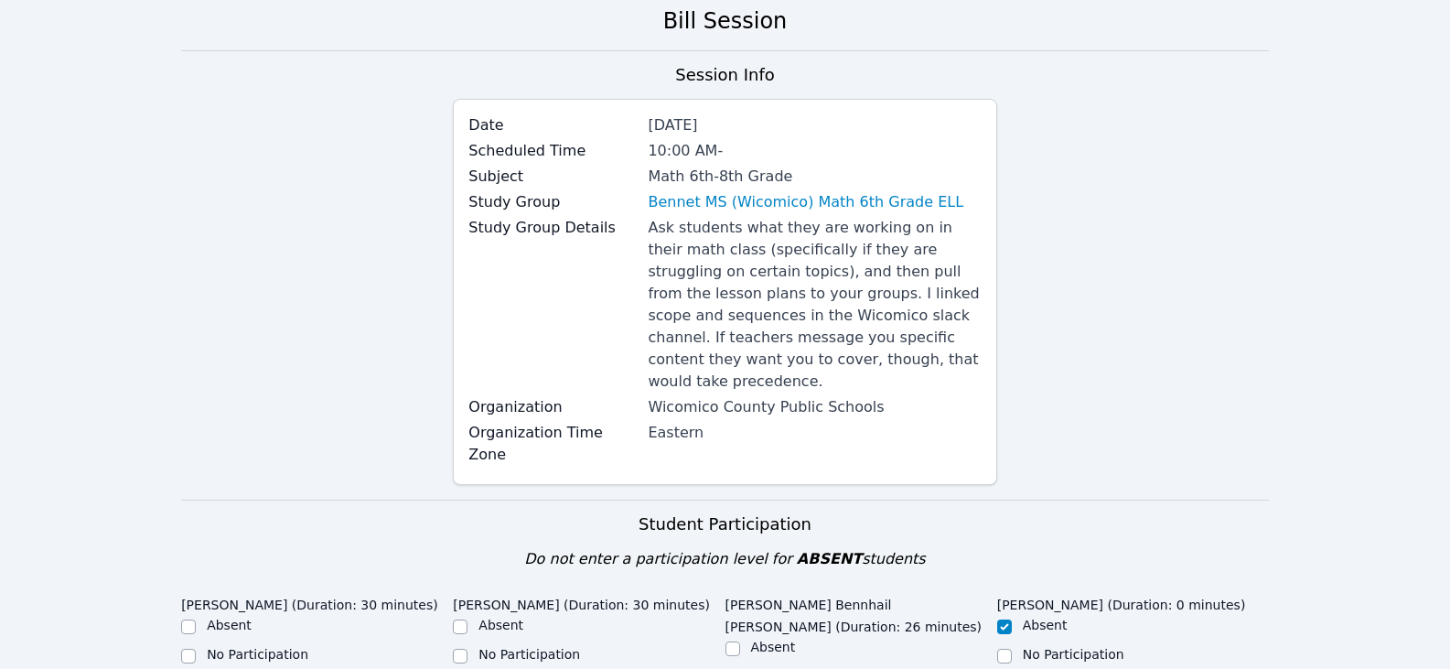
scroll to position [366, 0]
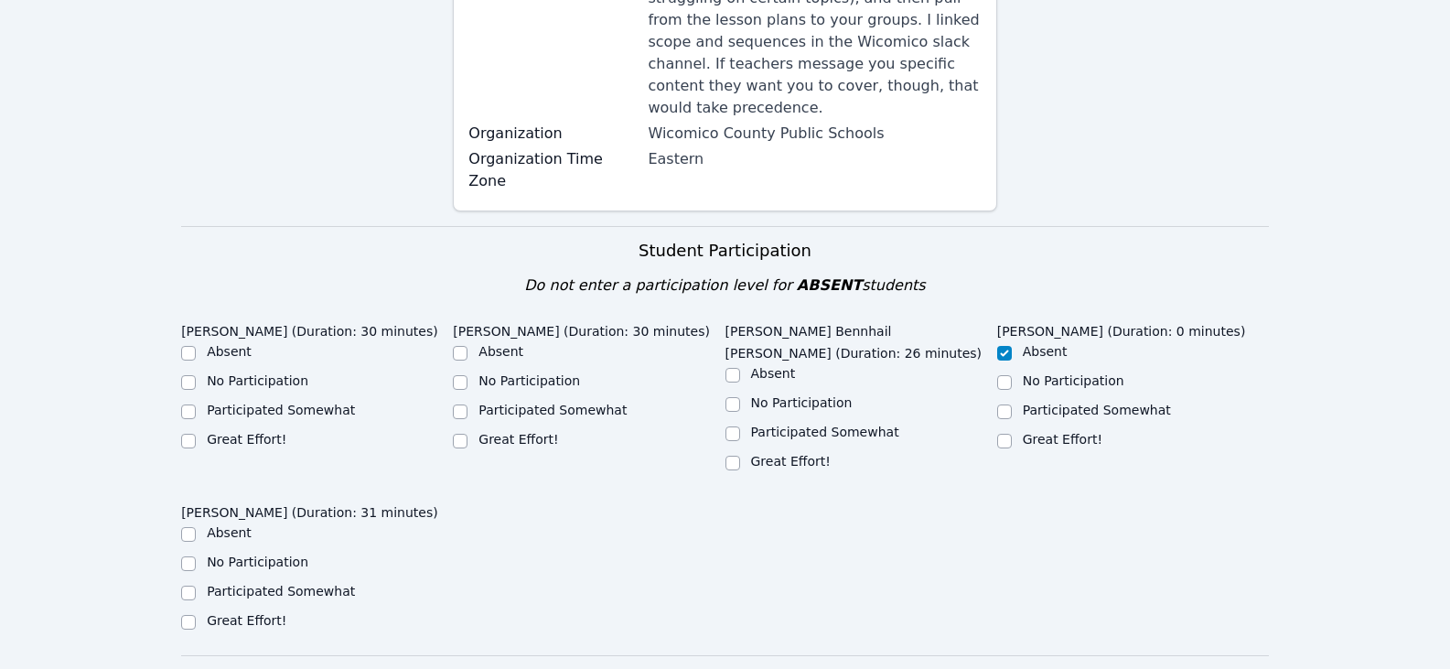
click at [250, 432] on label "Great Effort!" at bounding box center [247, 439] width 80 height 15
click at [196, 434] on input "Great Effort!" at bounding box center [188, 441] width 15 height 15
checkbox input "true"
click at [527, 432] on label "Great Effort!" at bounding box center [519, 439] width 80 height 15
click at [468, 434] on input "Great Effort!" at bounding box center [460, 441] width 15 height 15
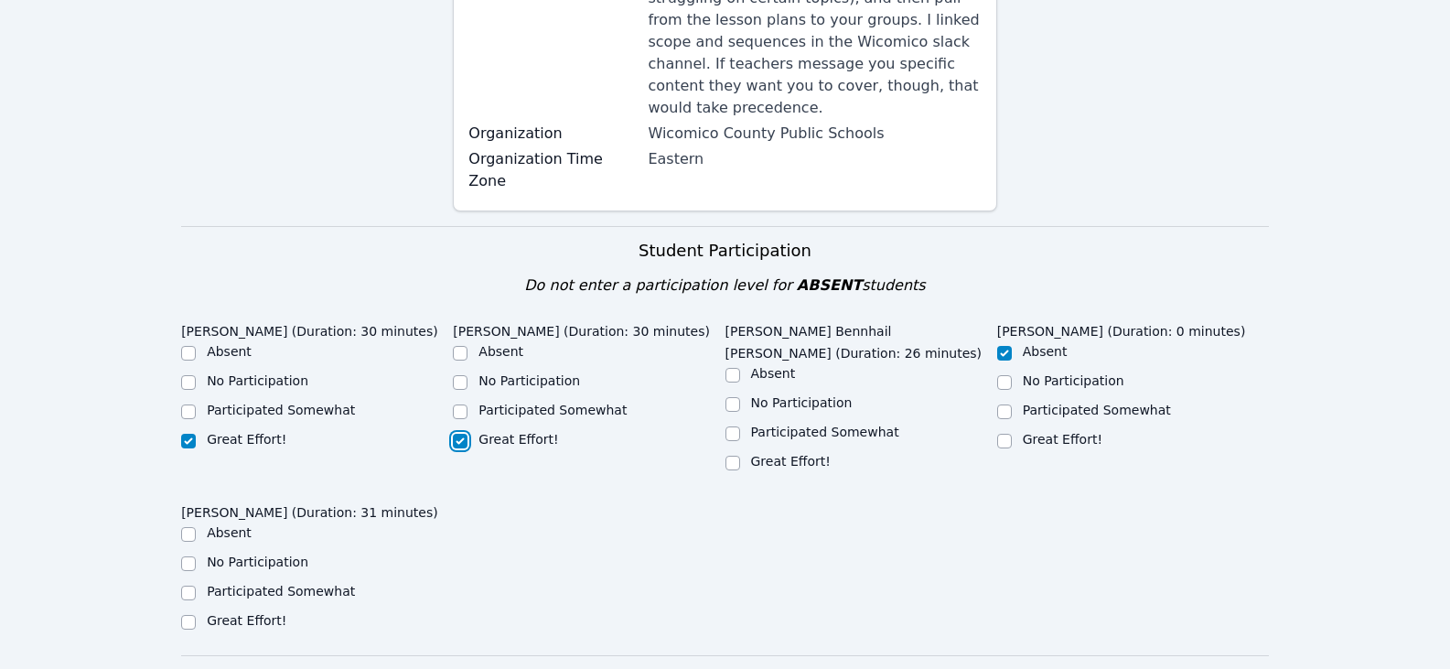
checkbox input "true"
click at [752, 454] on label "Great Effort!" at bounding box center [791, 461] width 80 height 15
click at [740, 456] on input "Great Effort!" at bounding box center [733, 463] width 15 height 15
checkbox input "true"
click at [247, 613] on label "Great Effort!" at bounding box center [247, 620] width 80 height 15
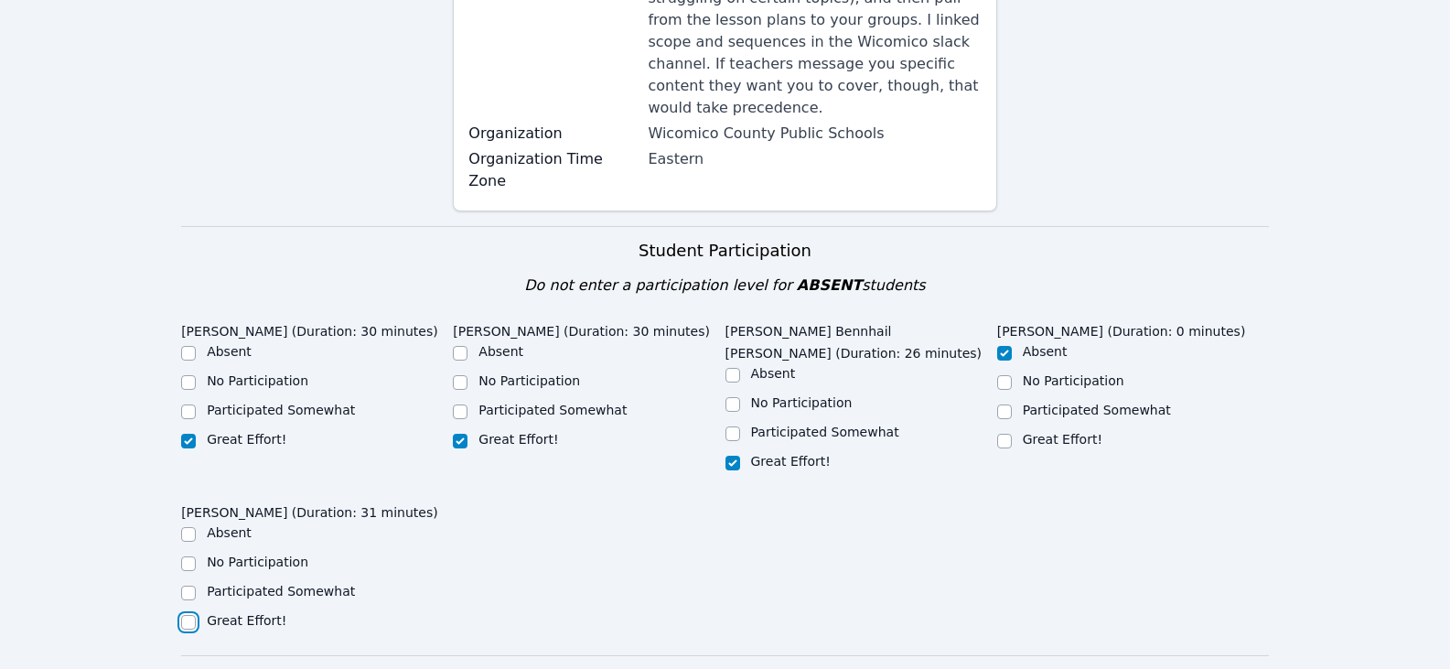
click at [196, 615] on input "Great Effort!" at bounding box center [188, 622] width 15 height 15
checkbox input "true"
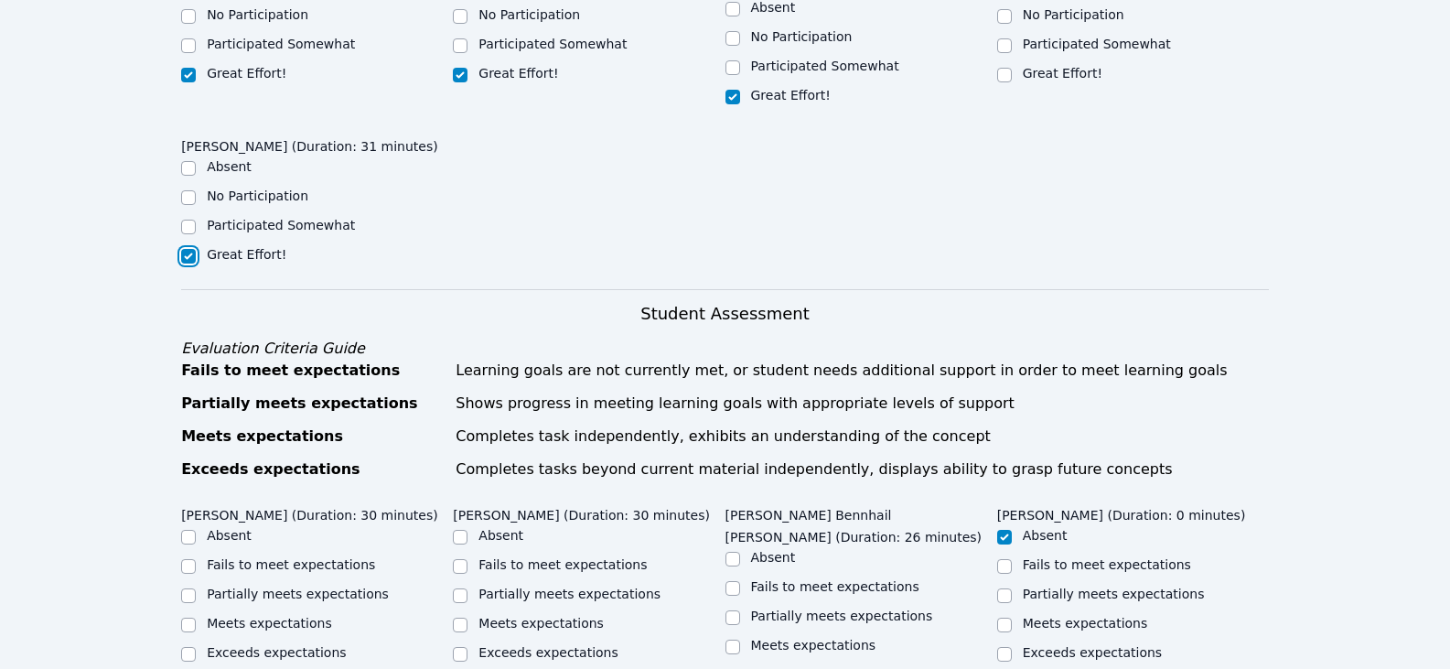
scroll to position [915, 0]
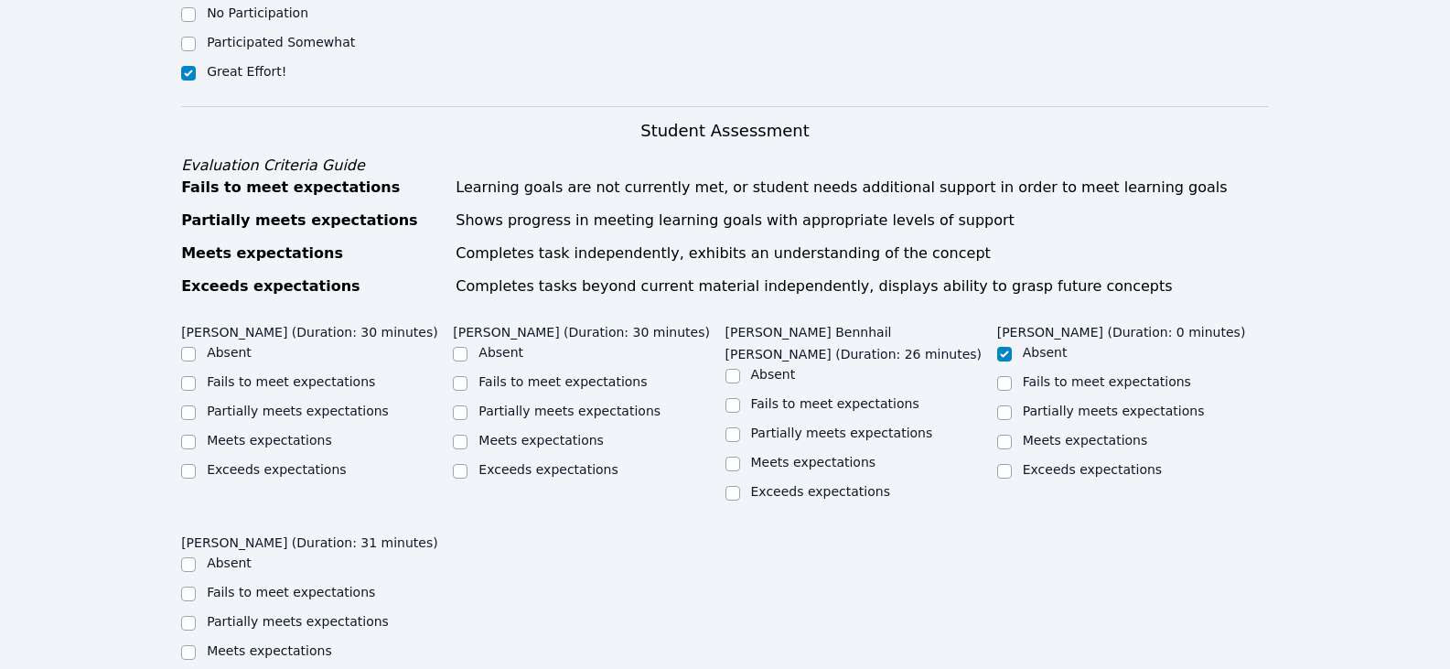
click at [310, 404] on label "Partially meets expectations" at bounding box center [298, 411] width 182 height 15
click at [196, 405] on input "Partially meets expectations" at bounding box center [188, 412] width 15 height 15
checkbox input "true"
click at [575, 404] on label "Partially meets expectations" at bounding box center [570, 411] width 182 height 15
click at [468, 405] on input "Partially meets expectations" at bounding box center [460, 412] width 15 height 15
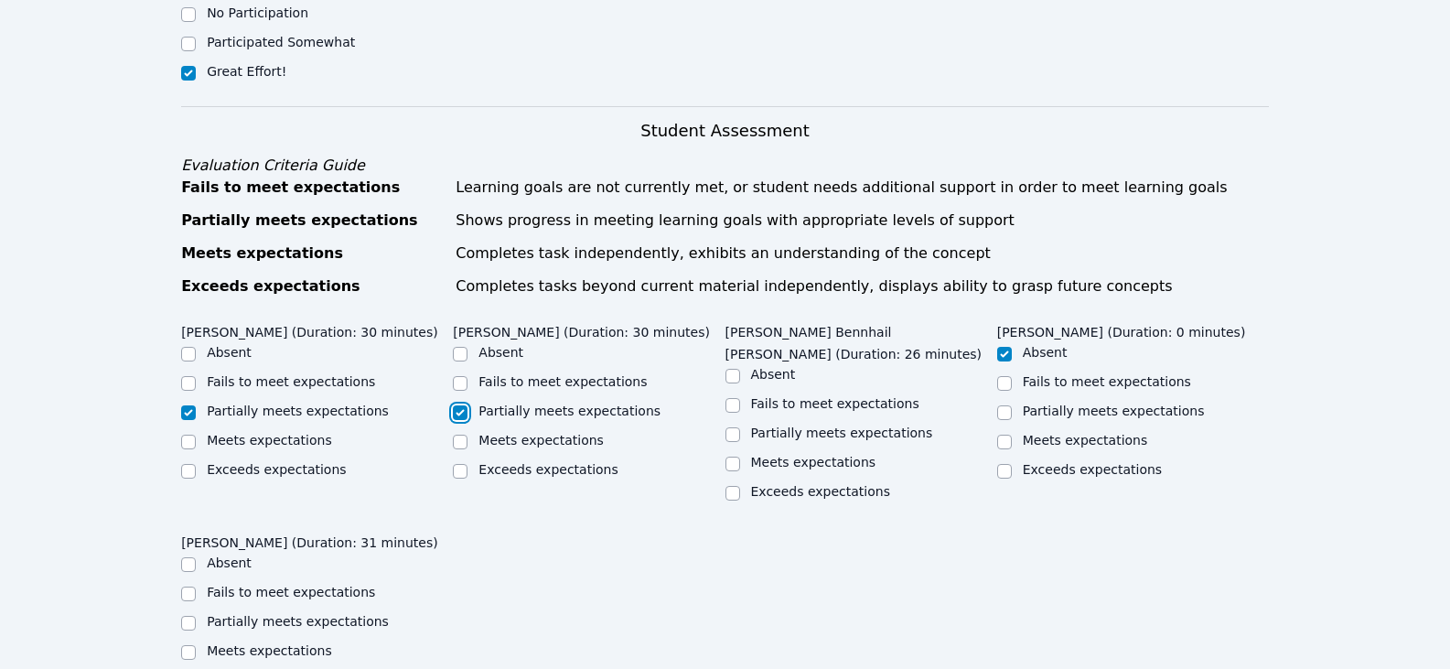
checkbox input "true"
click at [770, 425] on label "Partially meets expectations" at bounding box center [842, 432] width 182 height 15
click at [740, 427] on input "Partially meets expectations" at bounding box center [733, 434] width 15 height 15
checkbox input "true"
click at [331, 614] on label "Partially meets expectations" at bounding box center [298, 621] width 182 height 15
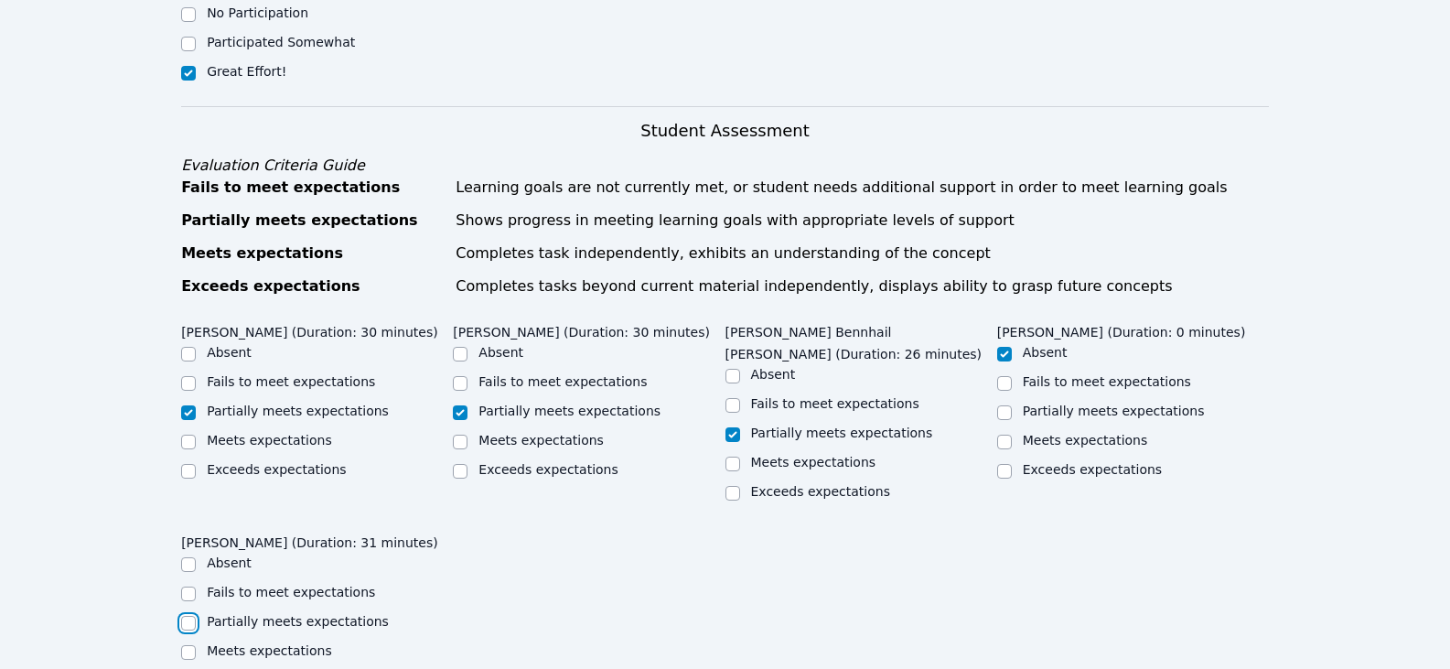
click at [196, 616] on input "Partially meets expectations" at bounding box center [188, 623] width 15 height 15
checkbox input "true"
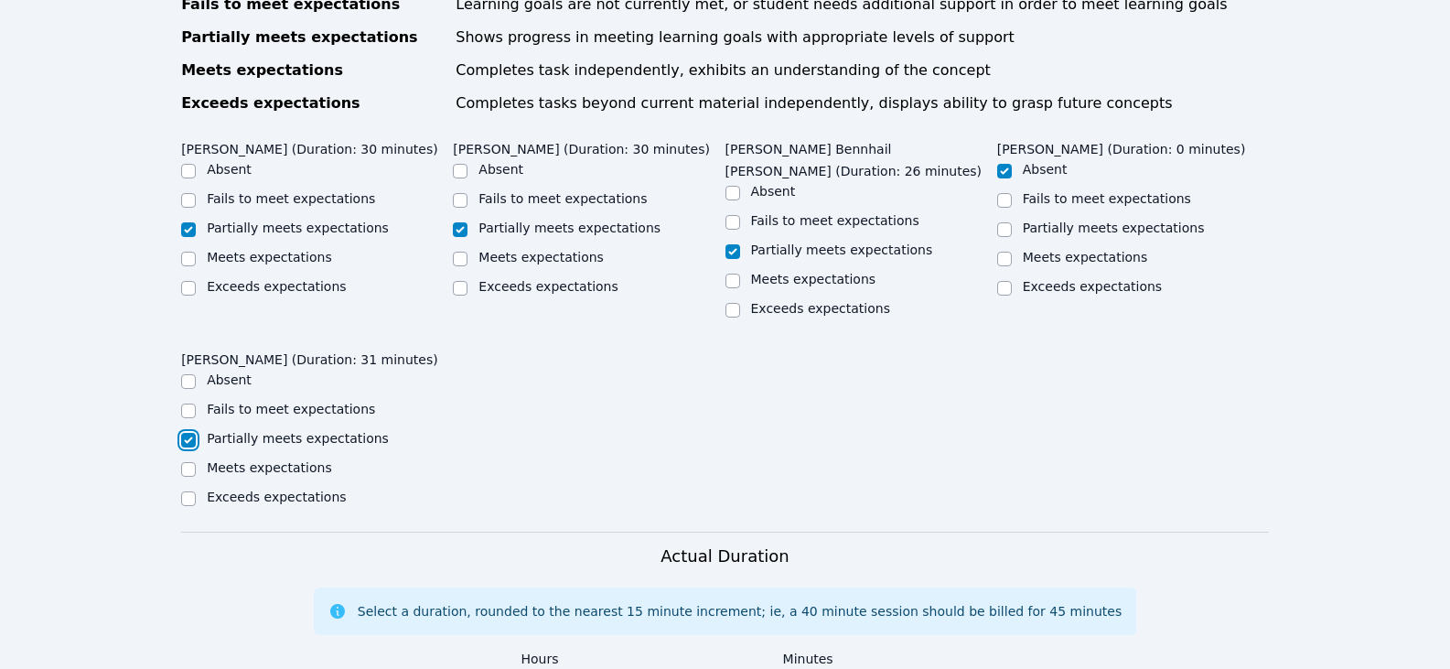
scroll to position [1190, 0]
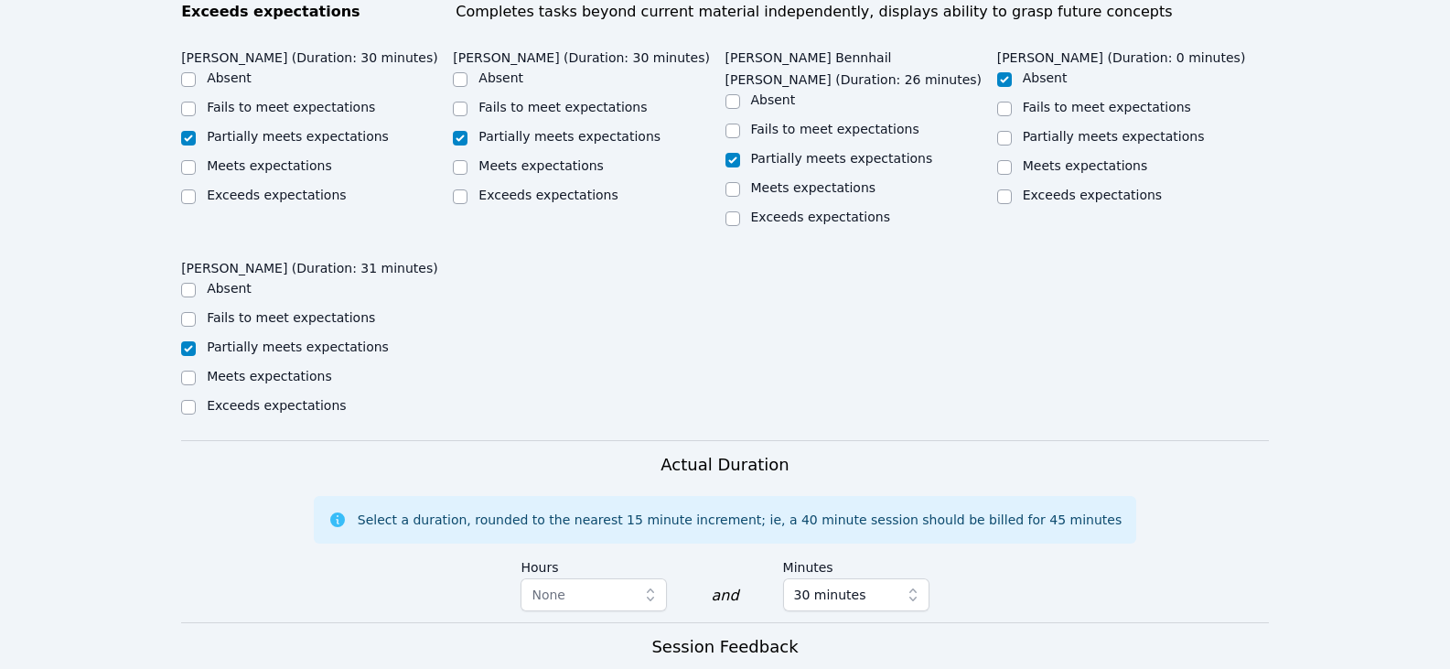
click at [802, 180] on label "Meets expectations" at bounding box center [813, 187] width 125 height 15
click at [740, 182] on input "Meets expectations" at bounding box center [733, 189] width 15 height 15
checkbox input "true"
checkbox input "false"
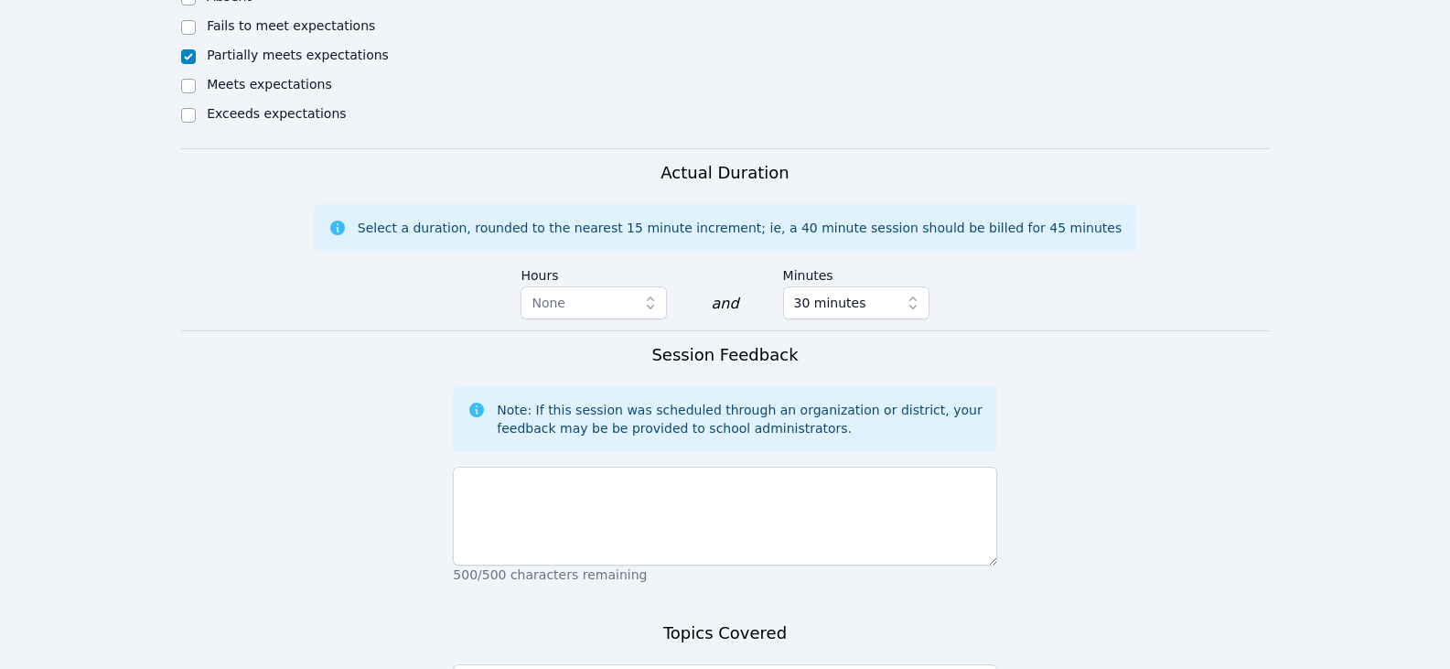
scroll to position [1556, 0]
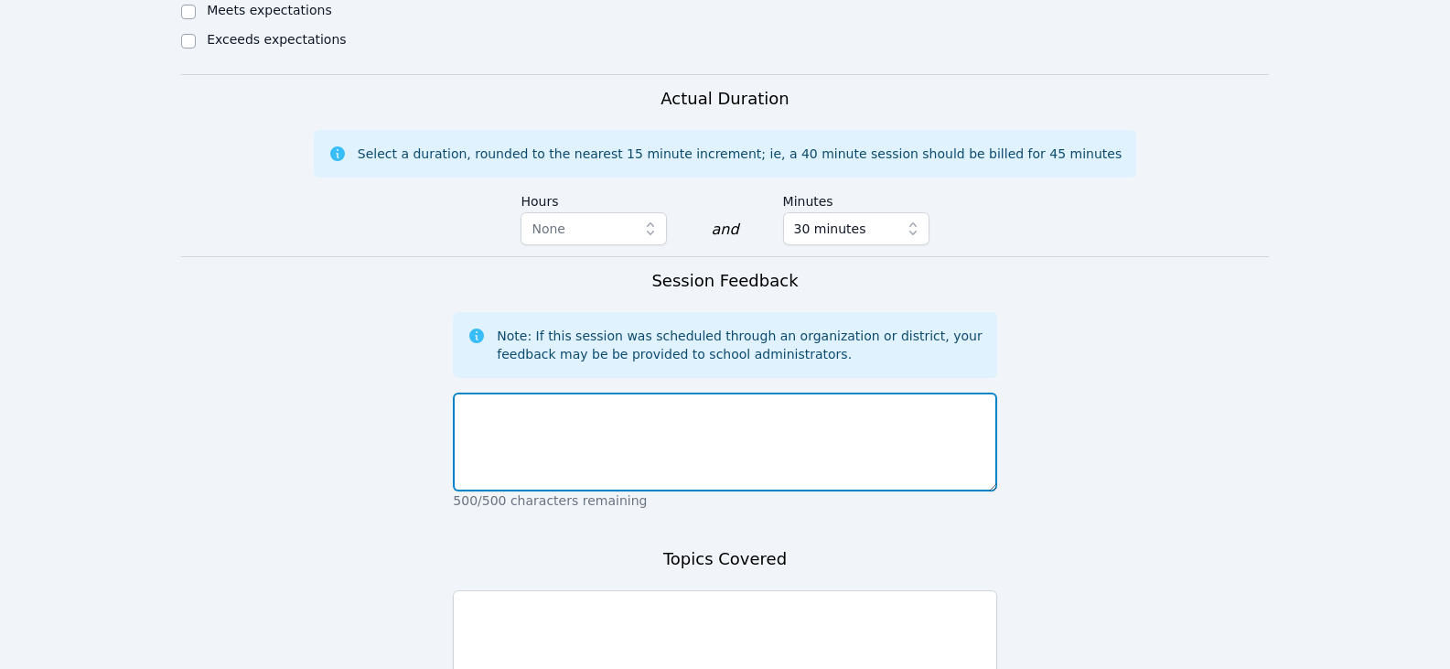
click at [759, 394] on textarea at bounding box center [725, 442] width 544 height 99
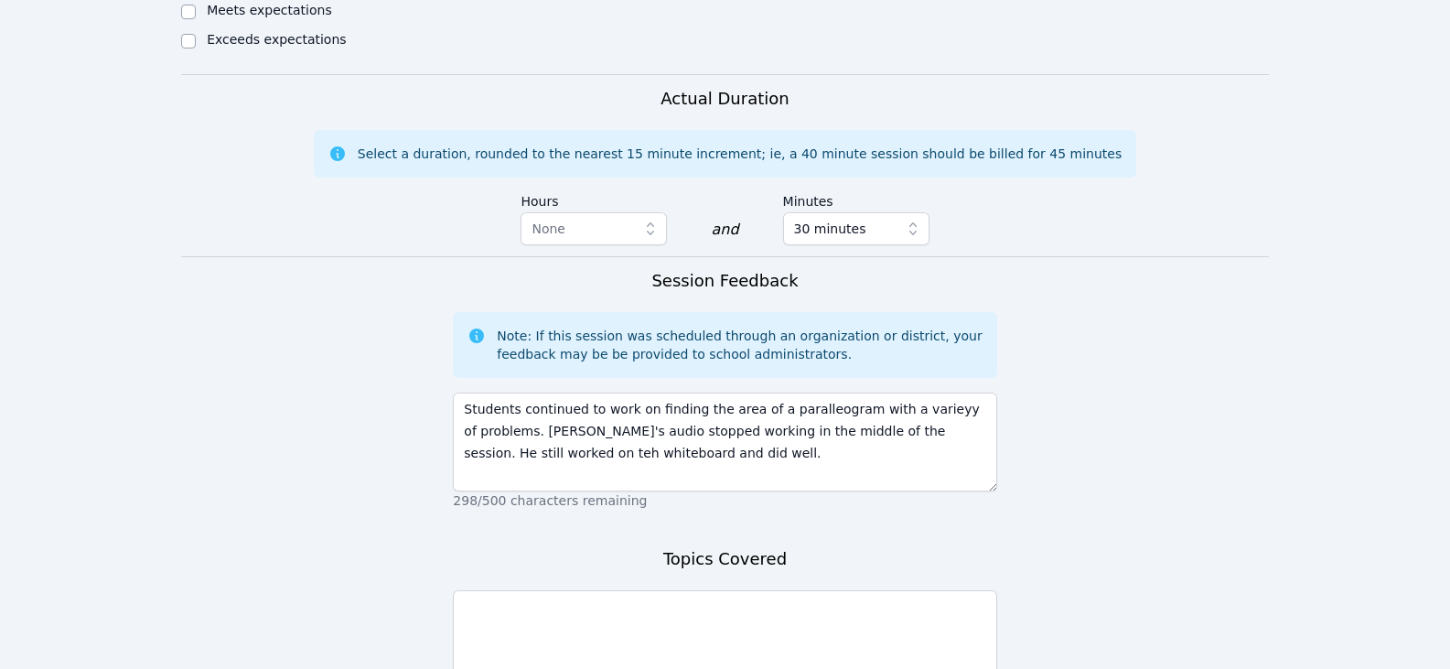
drag, startPoint x: 783, startPoint y: 374, endPoint x: 845, endPoint y: 3, distance: 376.7
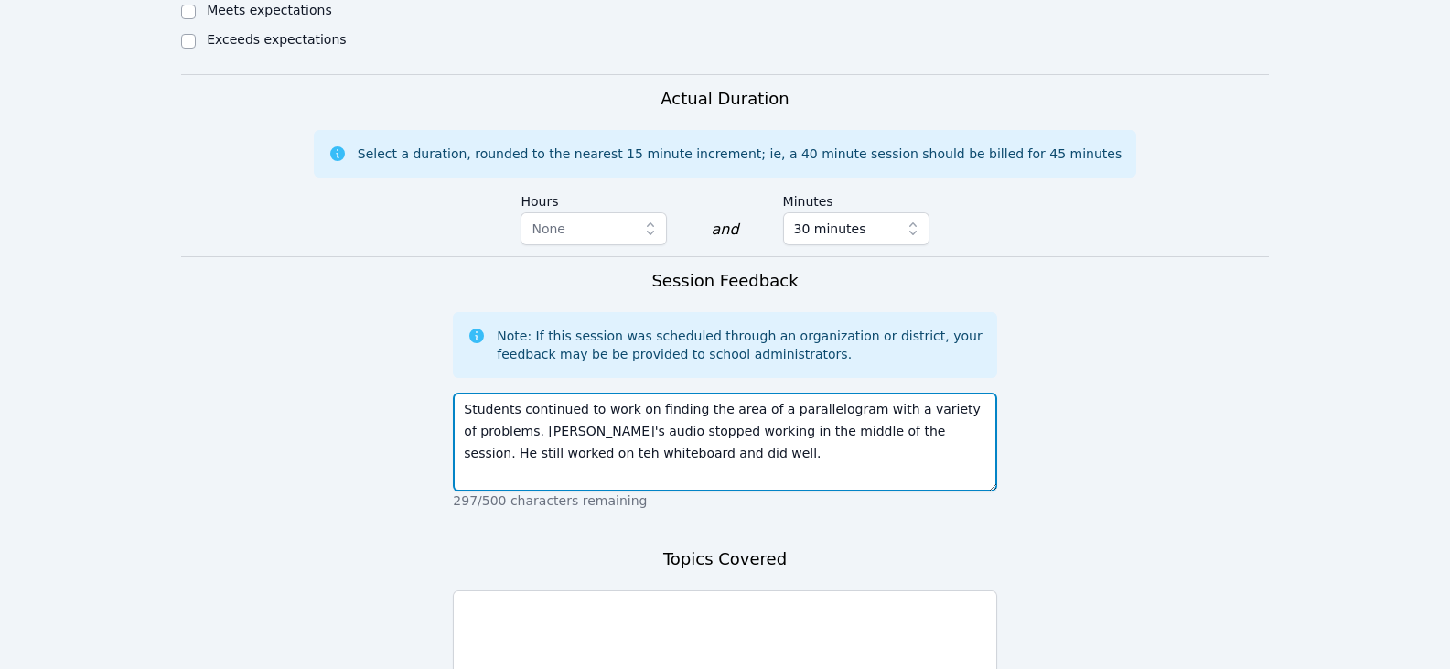
click at [701, 422] on textarea "Students continued to work on finding the area of a parallelogram with a variet…" at bounding box center [725, 442] width 544 height 99
click at [727, 417] on textarea "Students continued to work on finding the area of a parallelogram with a variet…" at bounding box center [725, 442] width 544 height 99
click at [738, 429] on textarea "Students continued to work on finding the area of a parallelogram with a variet…" at bounding box center [725, 442] width 544 height 99
click at [861, 393] on textarea "Students continued to work on finding the area of a parallelogram with a variet…" at bounding box center [725, 442] width 544 height 99
click at [929, 431] on textarea "Students continued to work on finding the area of a parallelogram with a variet…" at bounding box center [725, 442] width 544 height 99
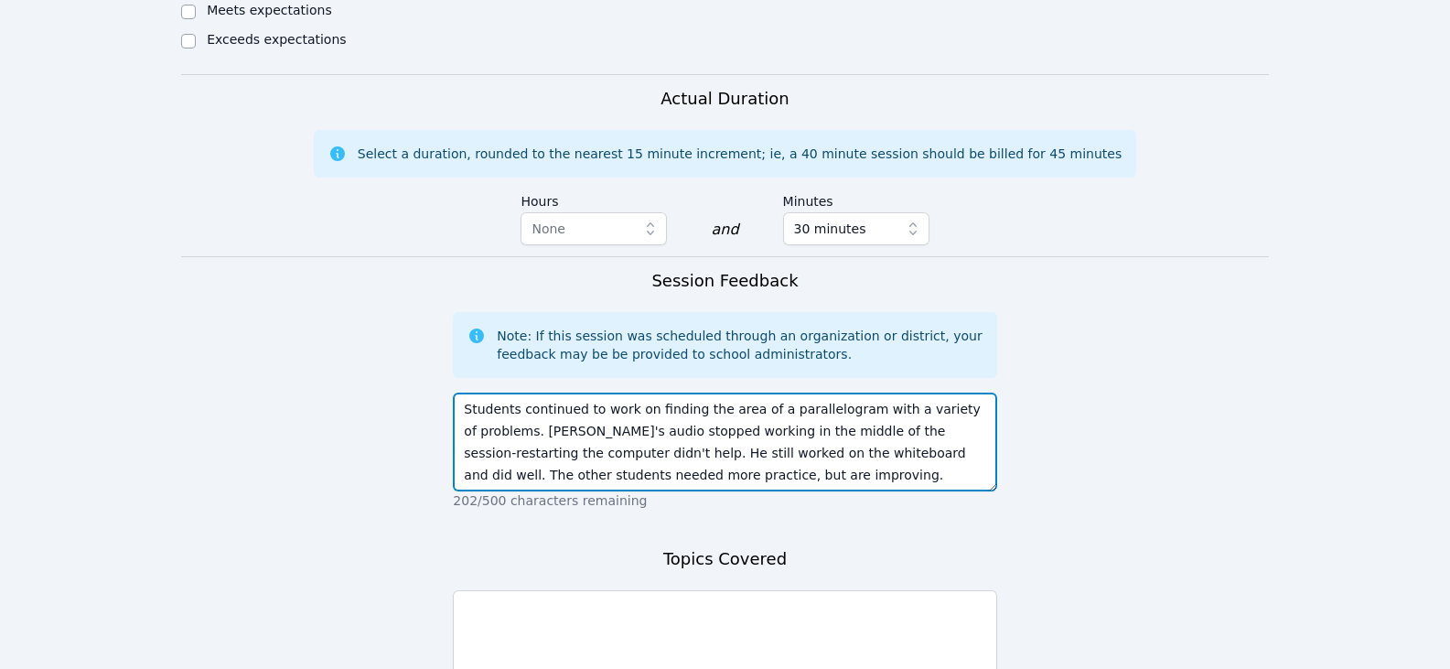
type textarea "Students continued to work on finding the area of a parallelogram with a variet…"
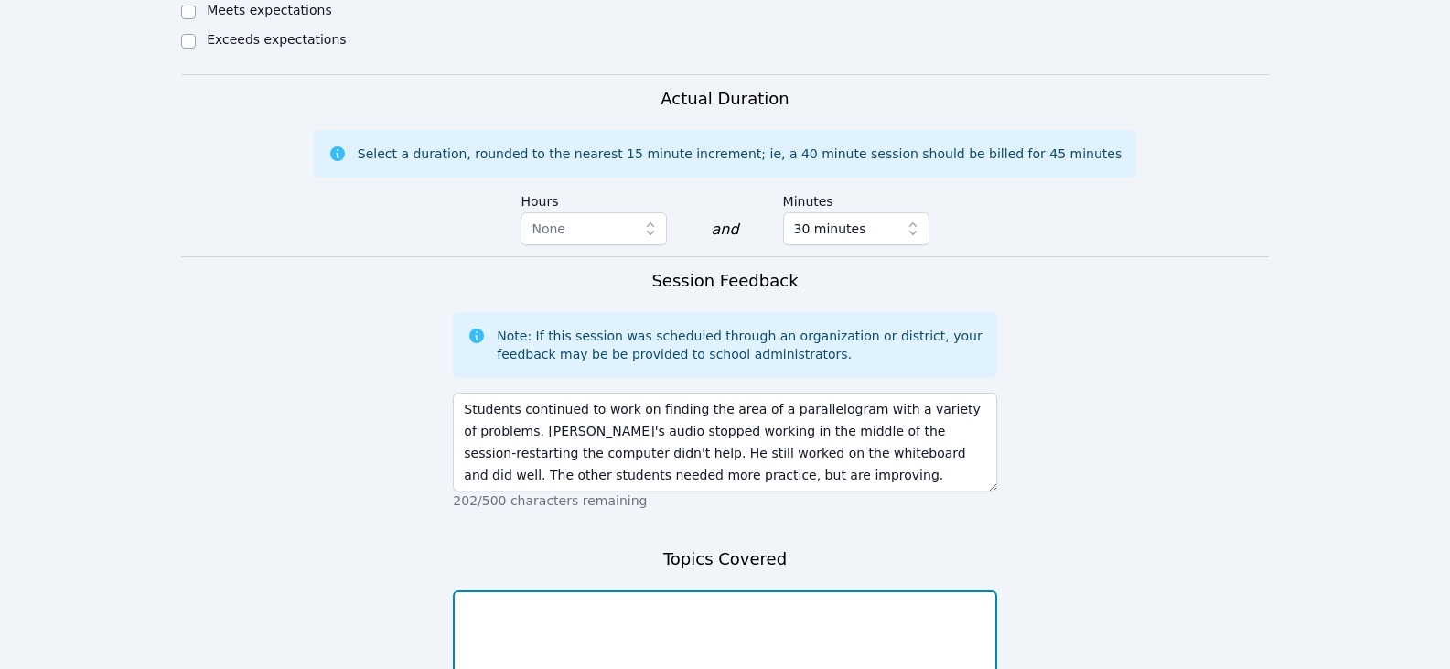
click at [747, 590] on textarea at bounding box center [725, 639] width 544 height 99
click at [766, 590] on textarea "area of a parallelogram" at bounding box center [725, 639] width 544 height 99
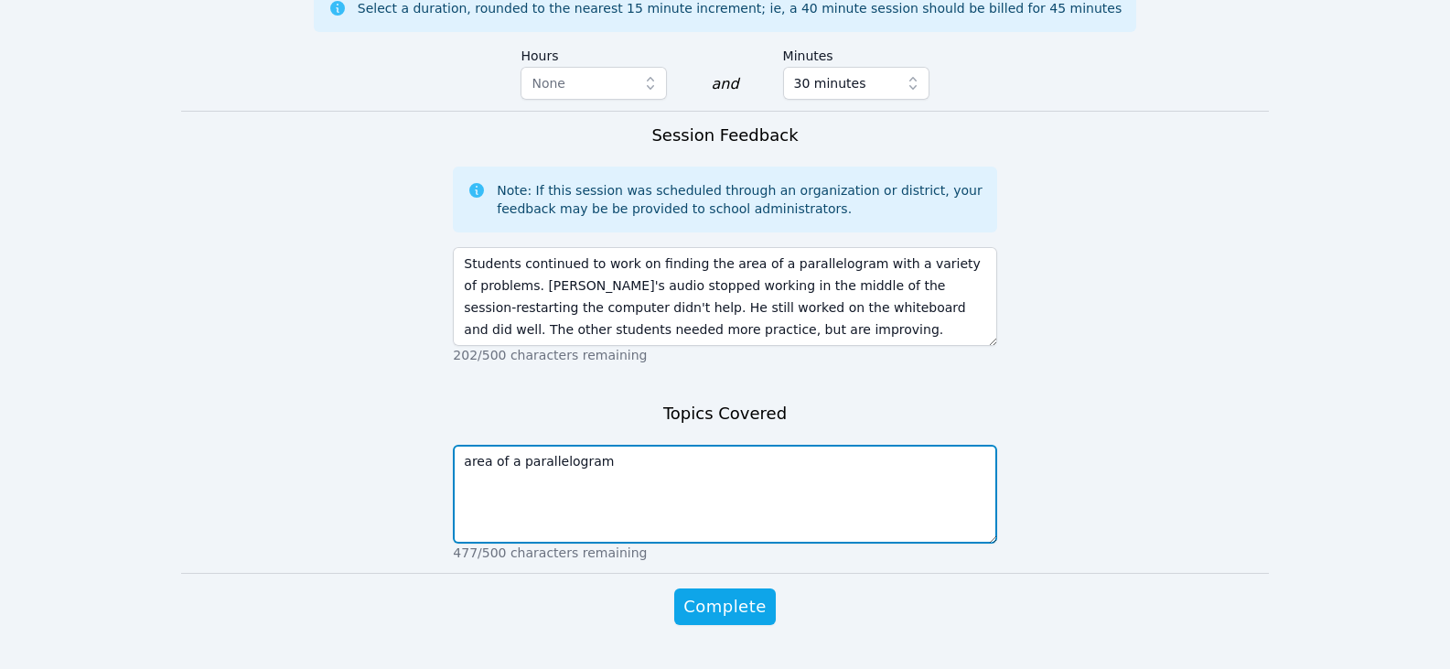
type textarea "area of a parallelogram"
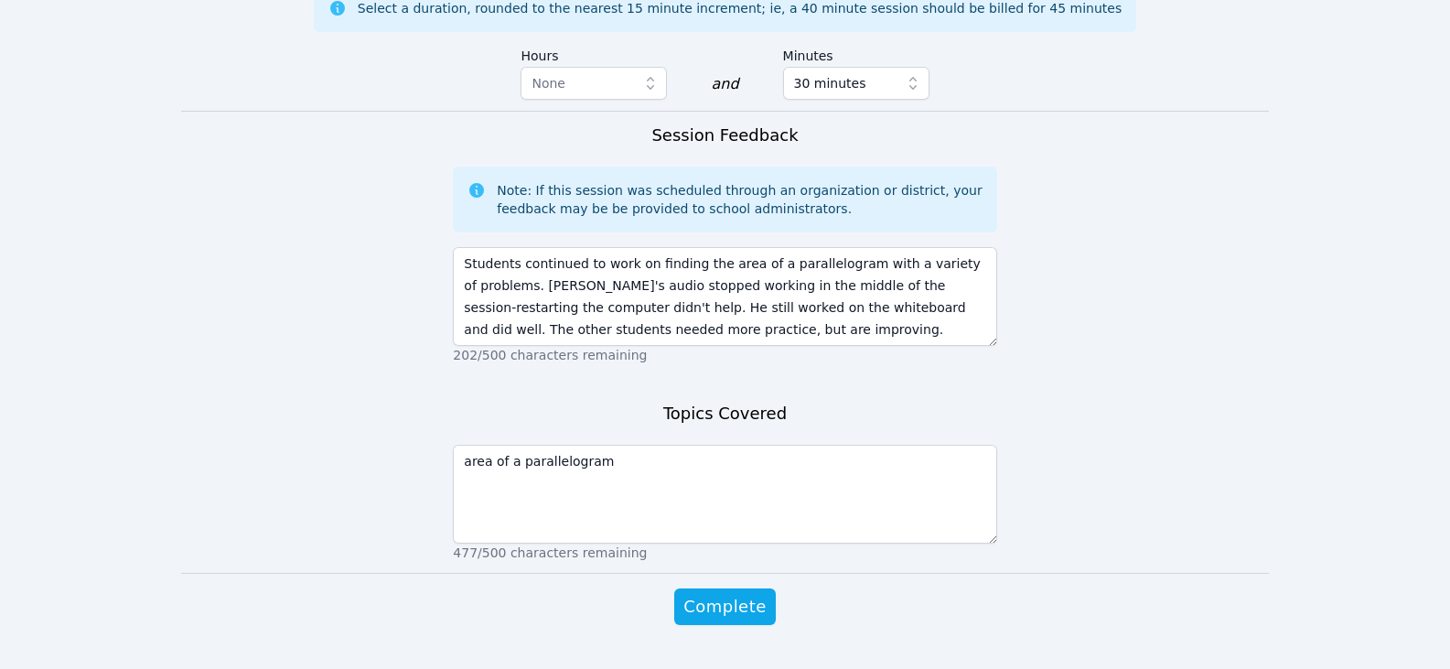
click at [754, 588] on div "Complete" at bounding box center [725, 624] width 544 height 73
click at [752, 594] on span "Complete" at bounding box center [725, 607] width 82 height 26
